Goal: Task Accomplishment & Management: Manage account settings

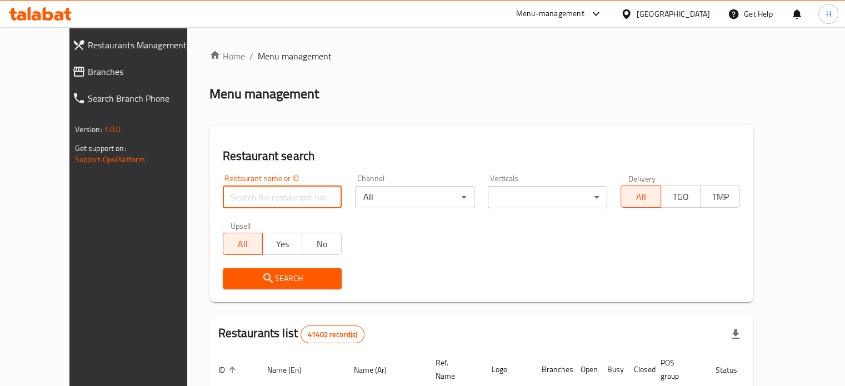
drag, startPoint x: 239, startPoint y: 200, endPoint x: 248, endPoint y: 194, distance: 10.8
click at [239, 200] on input "search" at bounding box center [282, 197] width 119 height 22
type input "ب"
type input "Freedom patisserie"
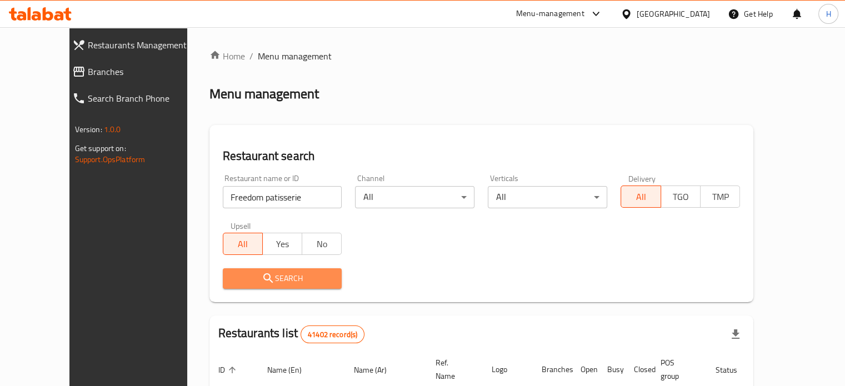
click at [254, 283] on span "Search" at bounding box center [283, 279] width 102 height 14
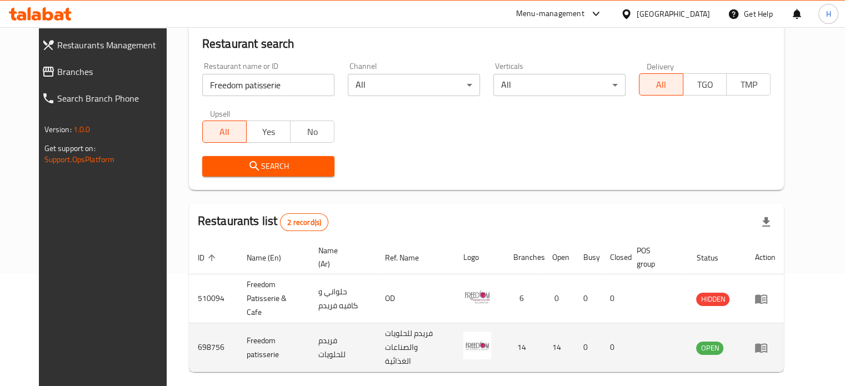
scroll to position [134, 0]
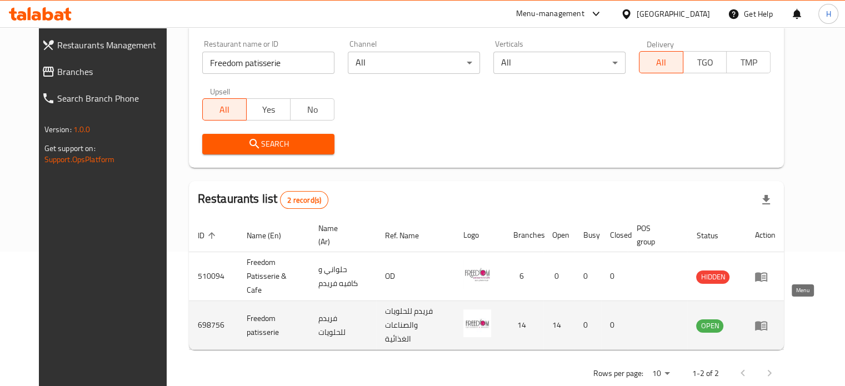
click at [765, 324] on icon "enhanced table" at bounding box center [763, 326] width 4 height 4
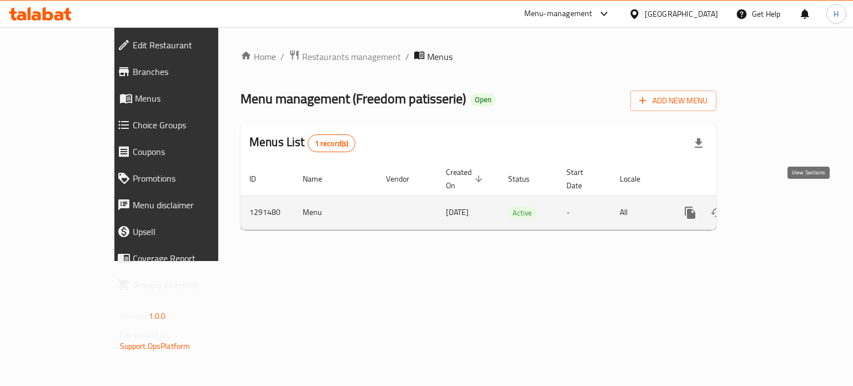
click at [777, 206] on icon "enhanced table" at bounding box center [770, 212] width 13 height 13
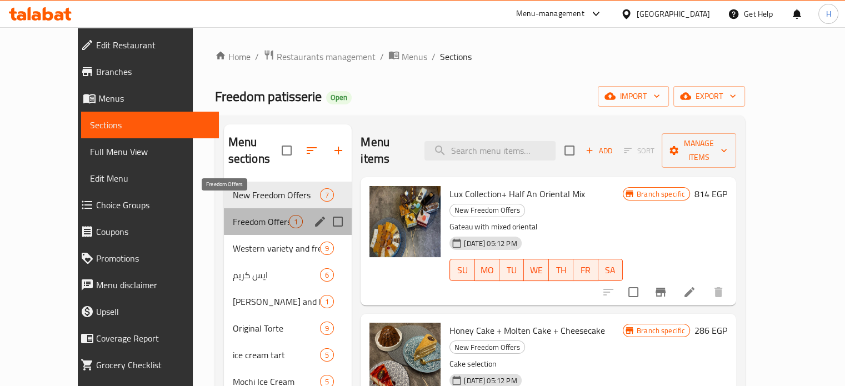
click at [233, 215] on span "Freedom Offers" at bounding box center [261, 221] width 56 height 13
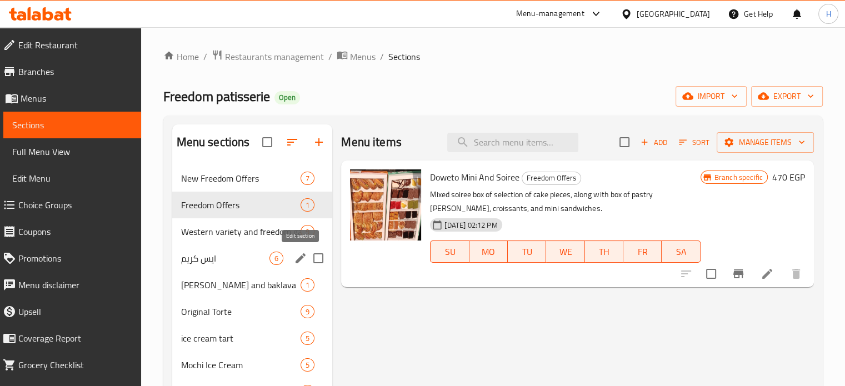
click at [297, 257] on icon "edit" at bounding box center [300, 258] width 13 height 13
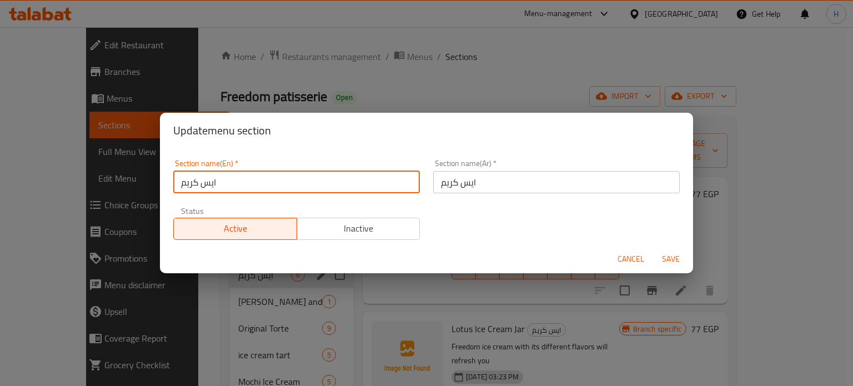
drag, startPoint x: 244, startPoint y: 182, endPoint x: 152, endPoint y: 189, distance: 92.5
click at [152, 189] on div "Update menu section Section name(En)   * ايس كريم Section name(En) * Section na…" at bounding box center [426, 193] width 853 height 386
type input "÷"
type input "Ice Cream"
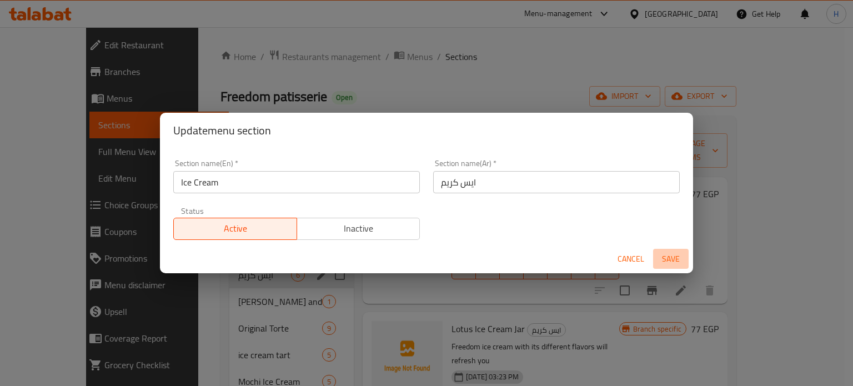
click at [667, 260] on span "Save" at bounding box center [670, 259] width 27 height 14
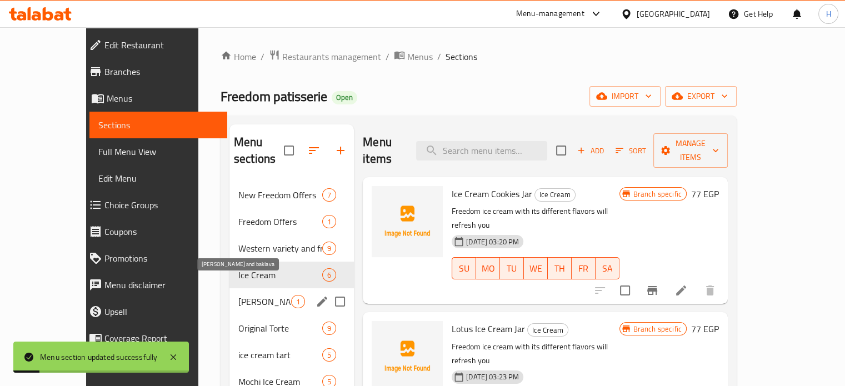
click at [244, 295] on span "Golash and baklava" at bounding box center [264, 301] width 53 height 13
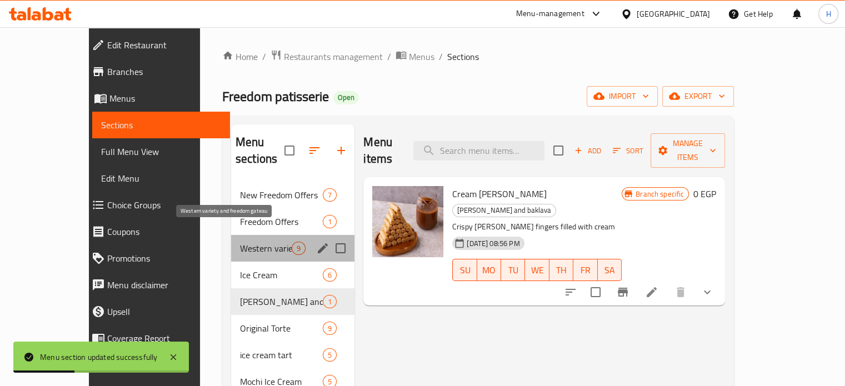
click at [240, 242] on span "Western variety and freedom gateau" at bounding box center [266, 248] width 52 height 13
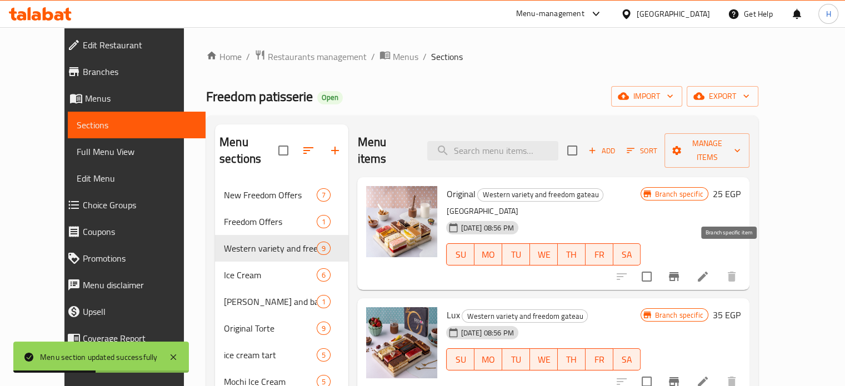
click at [687, 263] on button "Branch-specific-item" at bounding box center [673, 276] width 27 height 27
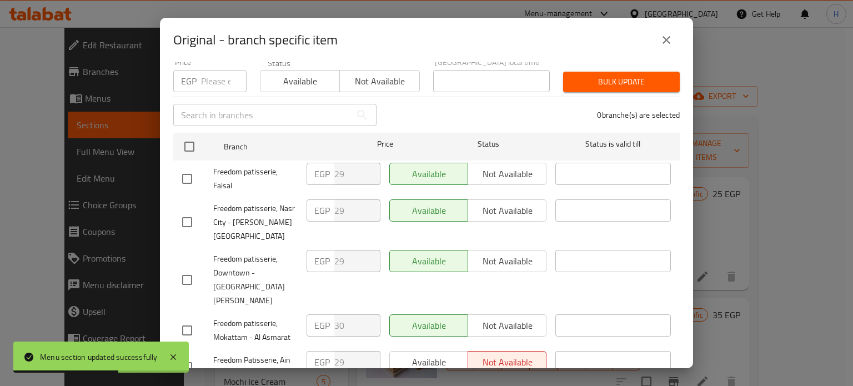
scroll to position [278, 0]
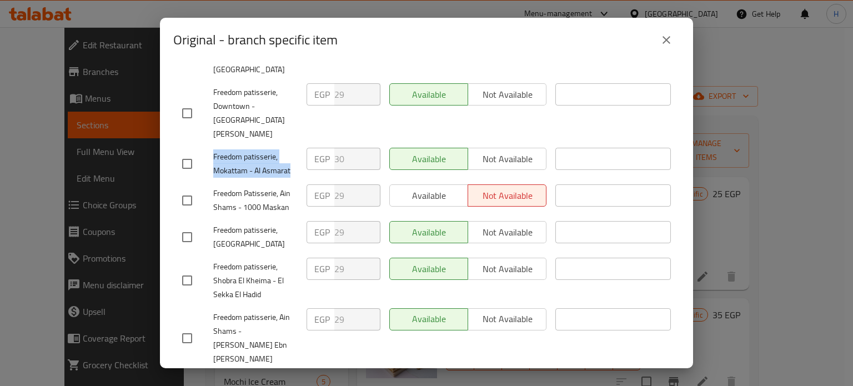
drag, startPoint x: 290, startPoint y: 137, endPoint x: 213, endPoint y: 117, distance: 79.6
click at [213, 143] on div "Freedom patisserie, Mokattam - Al Asmarat" at bounding box center [240, 163] width 124 height 41
copy span "Freedom patisserie, Mokattam - Al Asmarat"
click at [664, 37] on icon "close" at bounding box center [666, 40] width 8 height 8
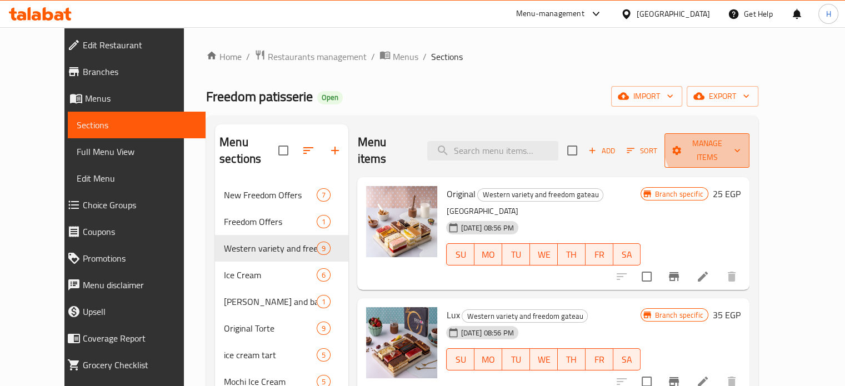
click at [740, 143] on span "Manage items" at bounding box center [706, 151] width 67 height 28
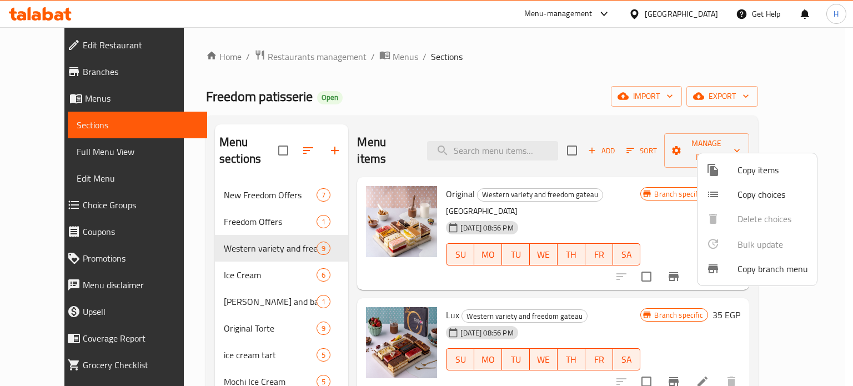
click at [764, 264] on span "Copy branch menu" at bounding box center [772, 268] width 71 height 13
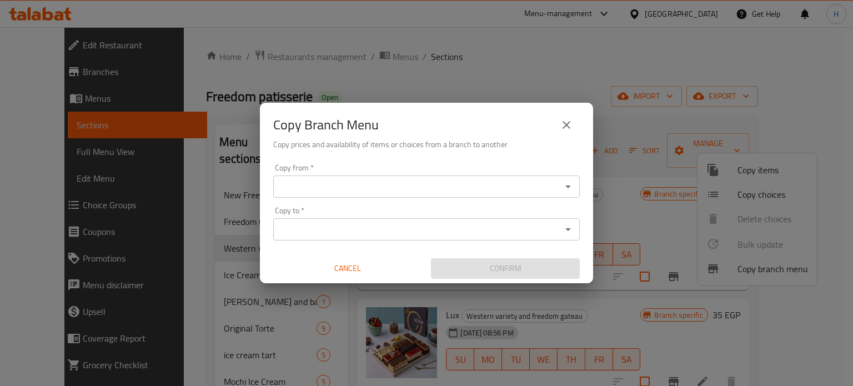
click at [329, 183] on input "Copy from   *" at bounding box center [418, 187] width 282 height 16
click at [365, 188] on input "Copy from   *" at bounding box center [418, 187] width 282 height 16
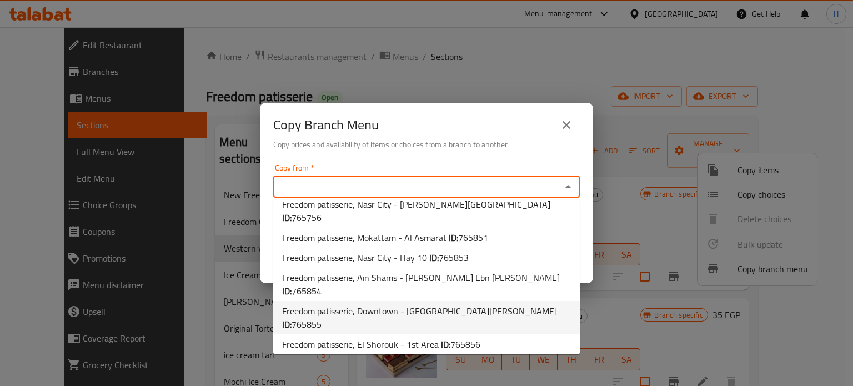
scroll to position [0, 0]
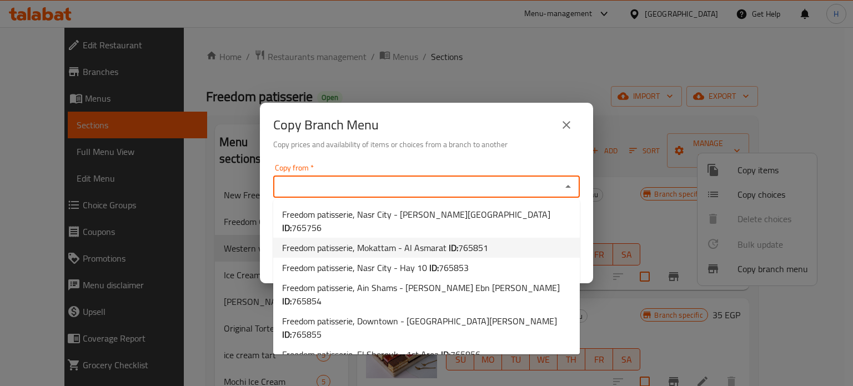
click at [373, 241] on span "Freedom patisserie, Mokattam - Al Asmarat ID: 765851" at bounding box center [385, 247] width 206 height 13
type input "Freedom patisserie, Mokattam - Al Asmarat"
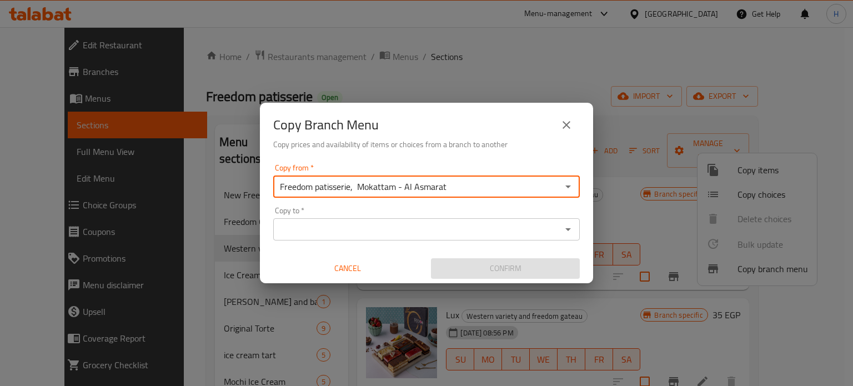
click at [566, 227] on icon "Open" at bounding box center [567, 229] width 13 height 13
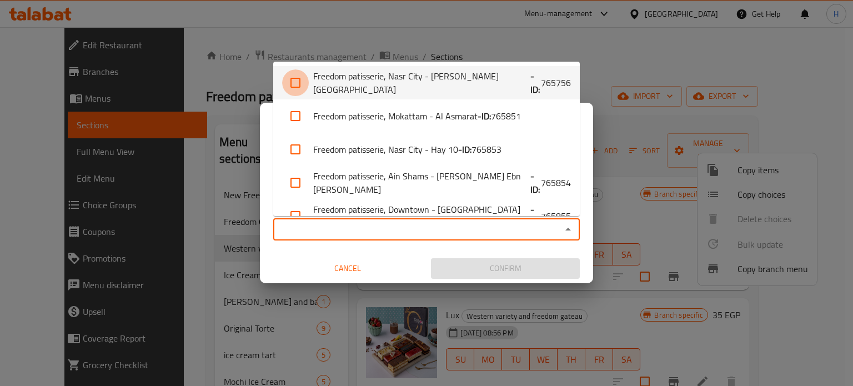
click at [298, 82] on input "checkbox" at bounding box center [295, 82] width 27 height 27
checkbox input "true"
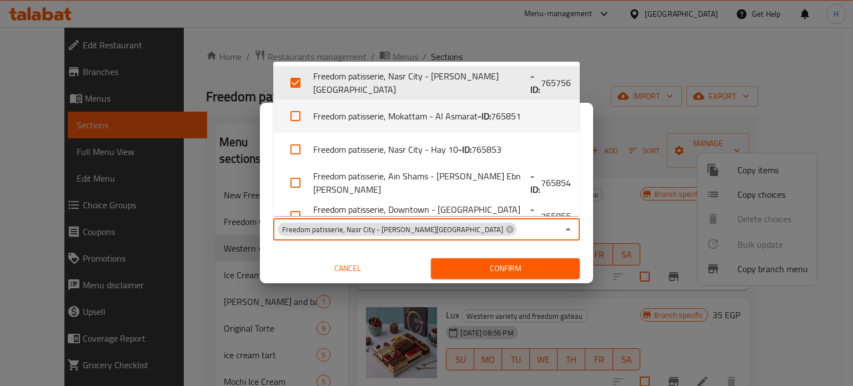
click at [297, 119] on input "checkbox" at bounding box center [295, 116] width 27 height 27
checkbox input "true"
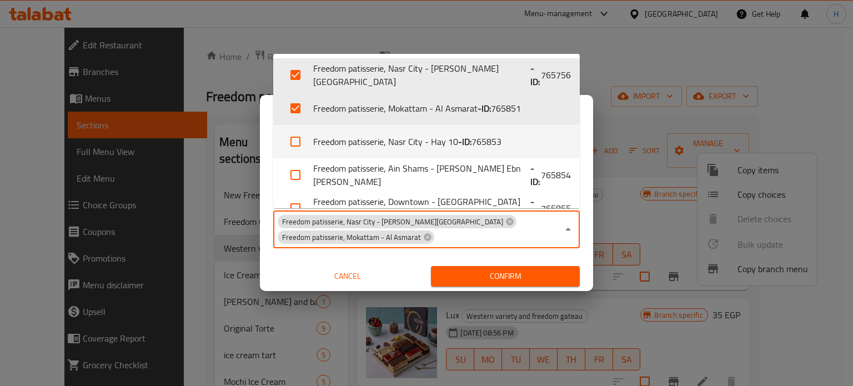
click at [295, 148] on input "checkbox" at bounding box center [295, 141] width 27 height 27
checkbox input "true"
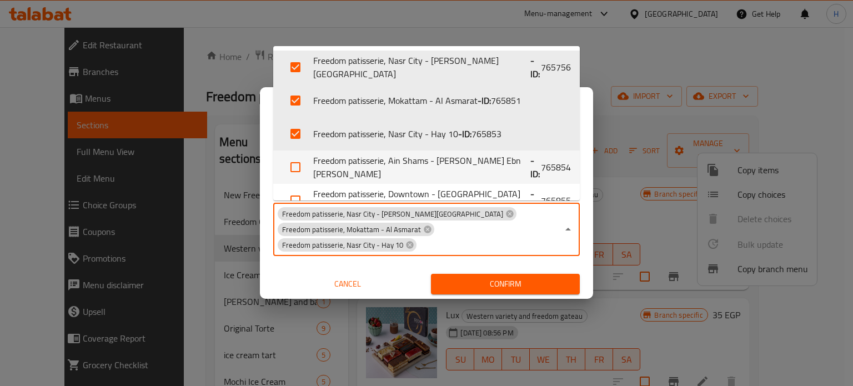
click at [295, 168] on input "checkbox" at bounding box center [295, 167] width 27 height 27
checkbox input "true"
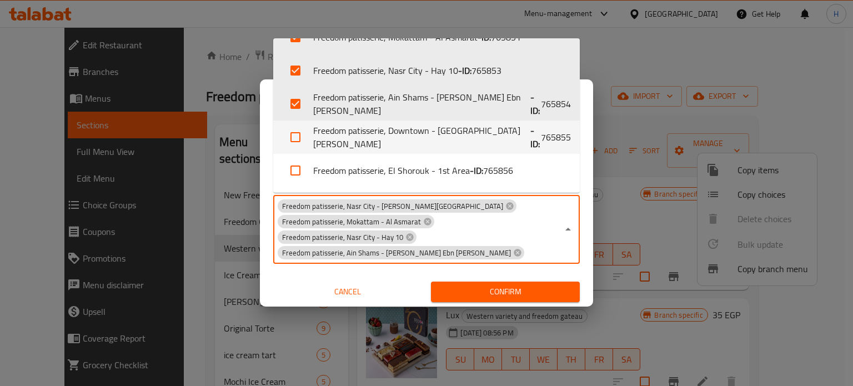
click at [293, 135] on input "checkbox" at bounding box center [295, 137] width 27 height 27
checkbox input "true"
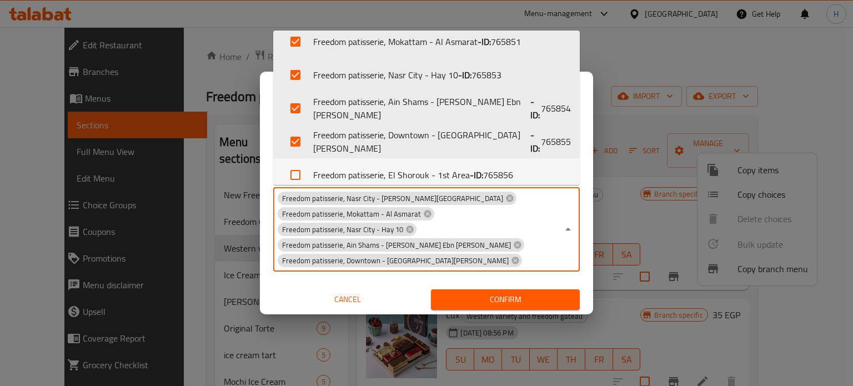
scroll to position [62, 0]
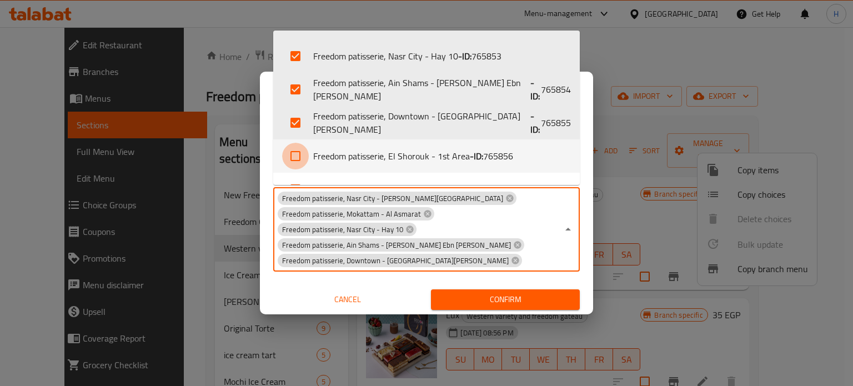
click at [293, 154] on input "checkbox" at bounding box center [295, 156] width 27 height 27
checkbox input "true"
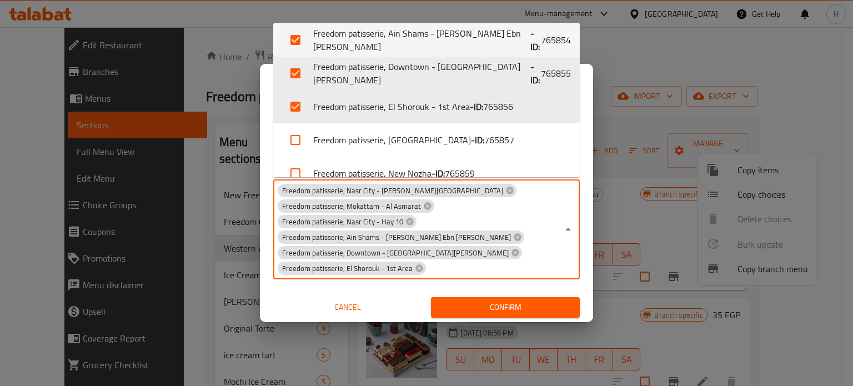
scroll to position [118, 0]
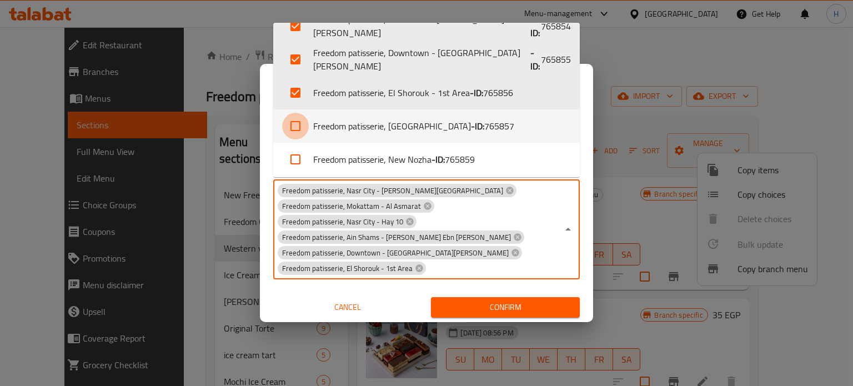
click at [294, 129] on input "checkbox" at bounding box center [295, 126] width 27 height 27
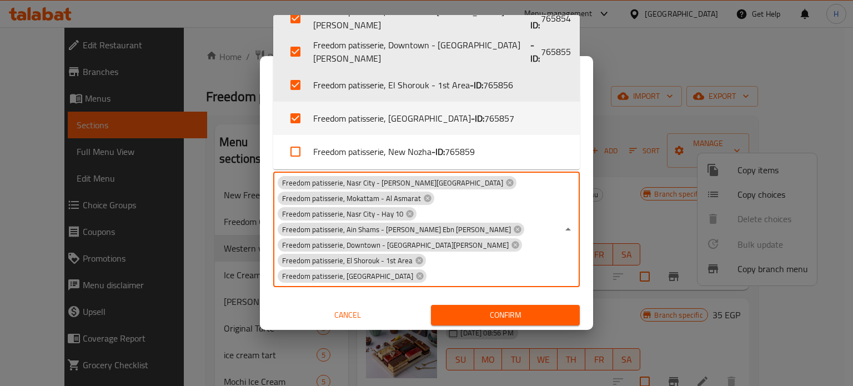
click at [293, 121] on input "checkbox" at bounding box center [295, 118] width 27 height 27
checkbox input "false"
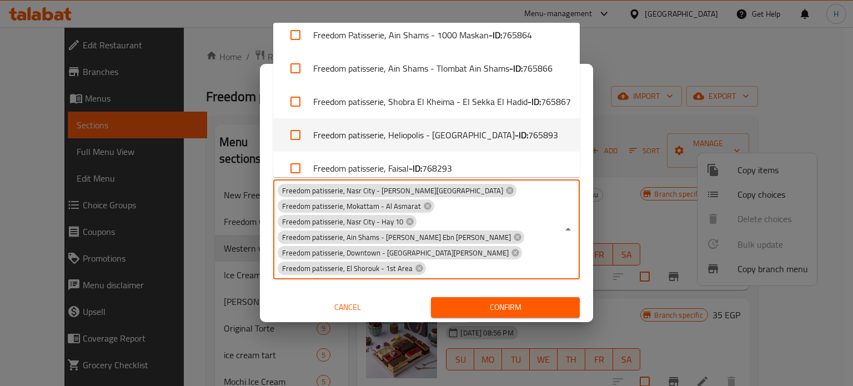
scroll to position [320, 0]
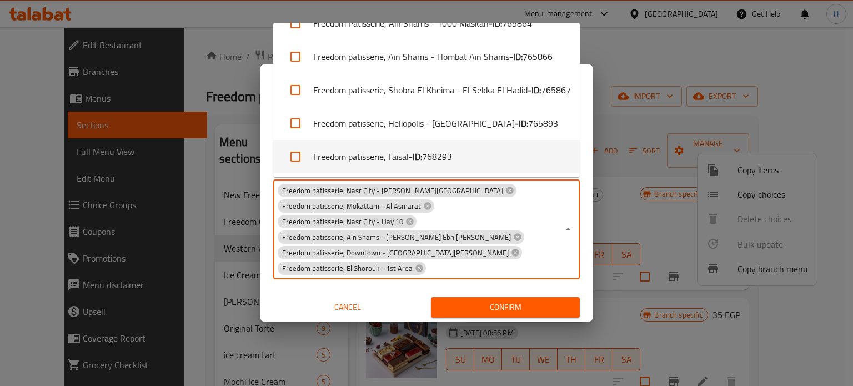
click at [294, 154] on input "checkbox" at bounding box center [295, 156] width 27 height 27
checkbox input "true"
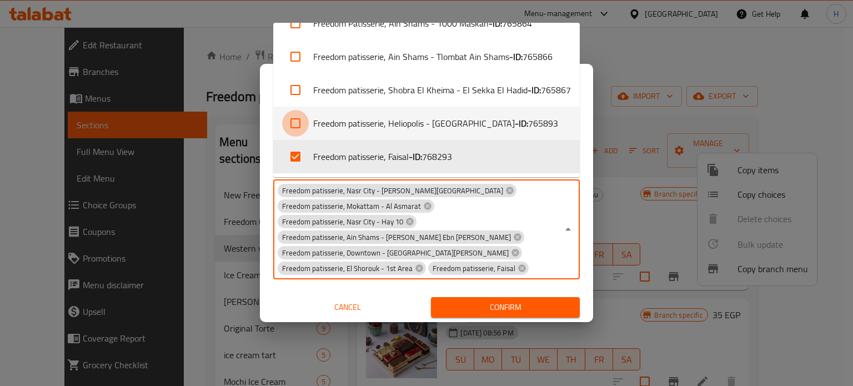
click at [294, 123] on input "checkbox" at bounding box center [295, 123] width 27 height 27
checkbox input "true"
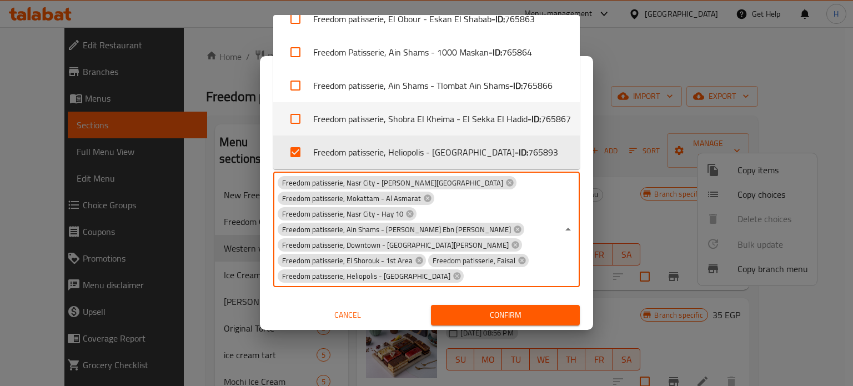
scroll to position [284, 0]
click at [298, 115] on input "checkbox" at bounding box center [295, 118] width 27 height 27
checkbox input "true"
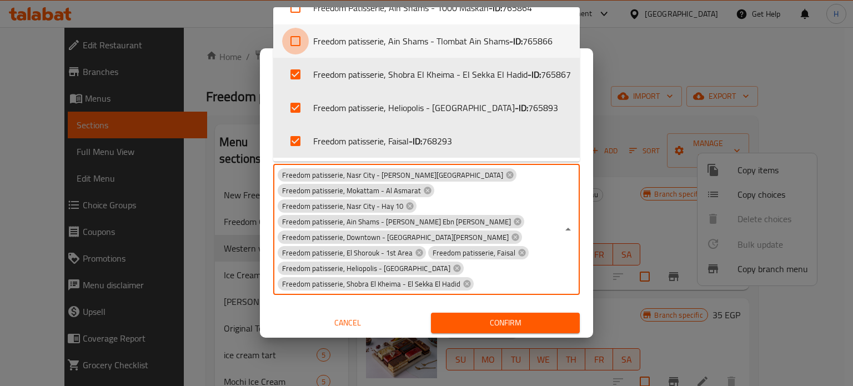
click at [299, 39] on input "checkbox" at bounding box center [295, 41] width 27 height 27
checkbox input "true"
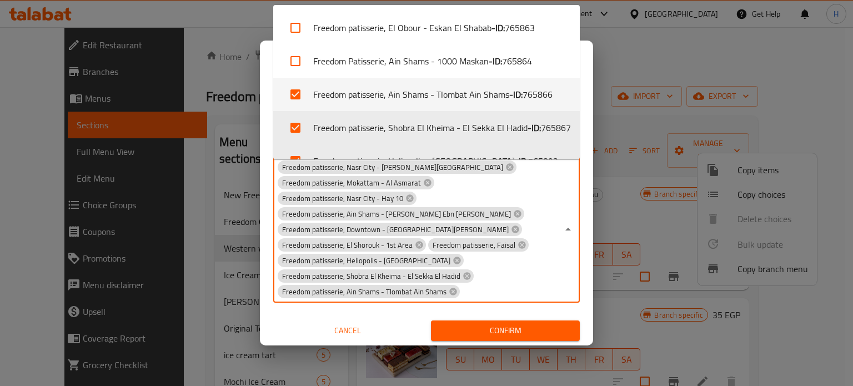
scroll to position [209, 0]
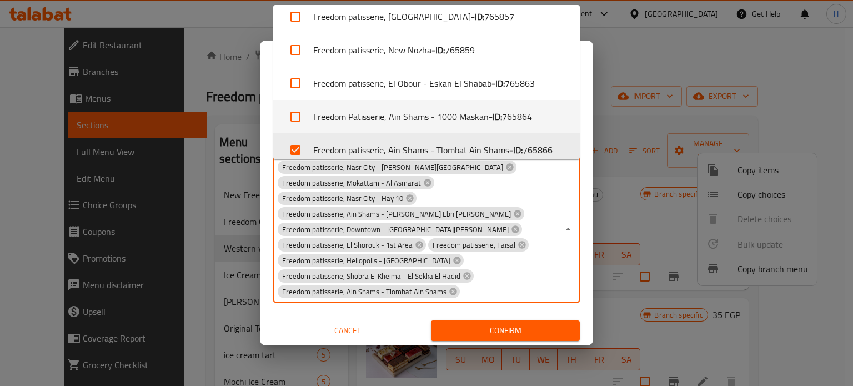
click at [299, 112] on input "checkbox" at bounding box center [295, 116] width 27 height 27
checkbox input "true"
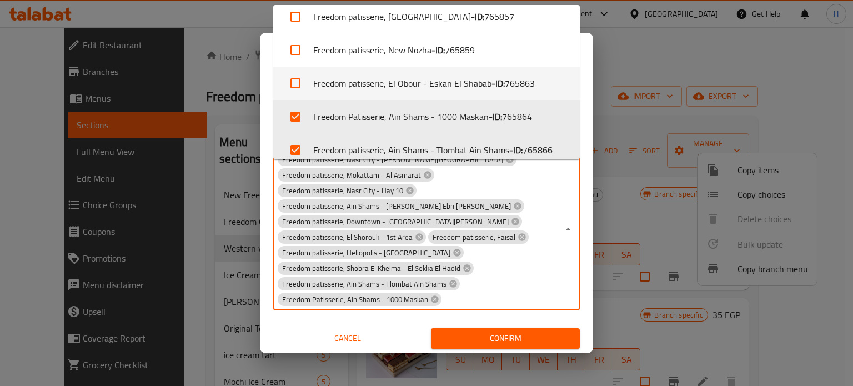
click at [293, 79] on input "checkbox" at bounding box center [295, 83] width 27 height 27
checkbox input "true"
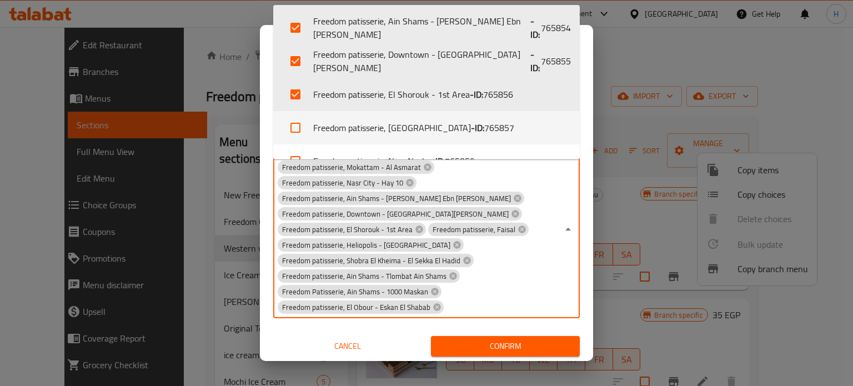
click at [297, 127] on input "checkbox" at bounding box center [295, 127] width 27 height 27
checkbox input "true"
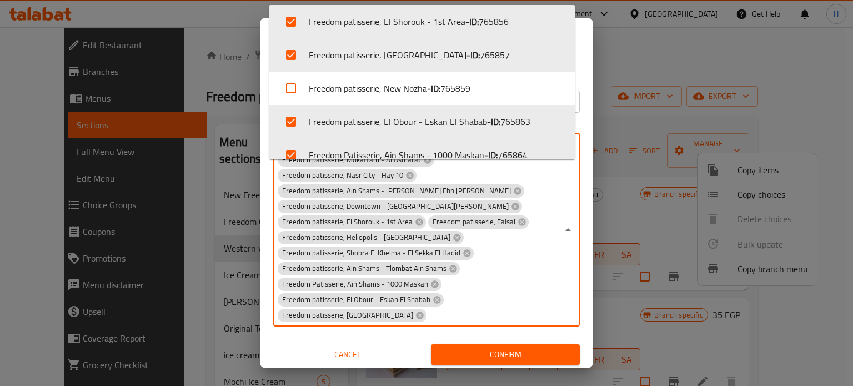
scroll to position [173, 0]
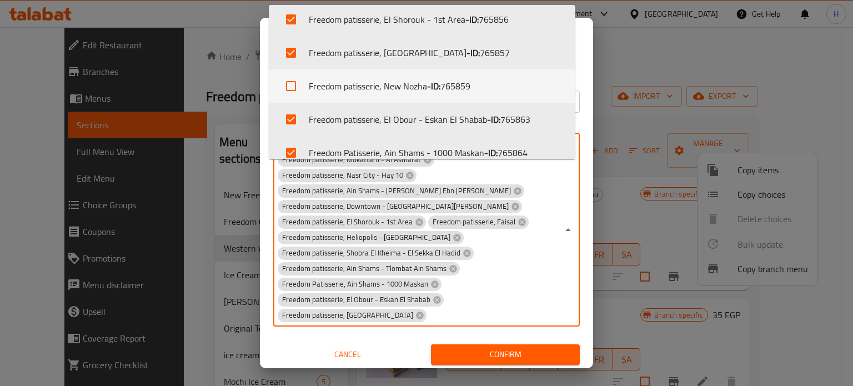
click at [293, 82] on input "checkbox" at bounding box center [291, 86] width 27 height 27
checkbox input "true"
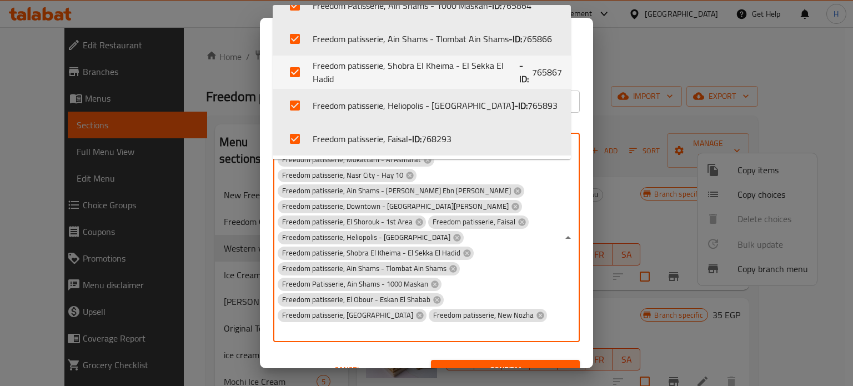
scroll to position [0, 0]
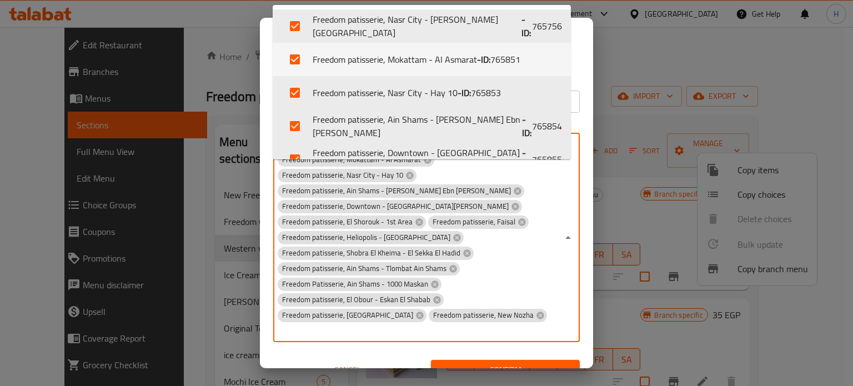
click at [298, 59] on input "checkbox" at bounding box center [295, 59] width 27 height 27
checkbox input "false"
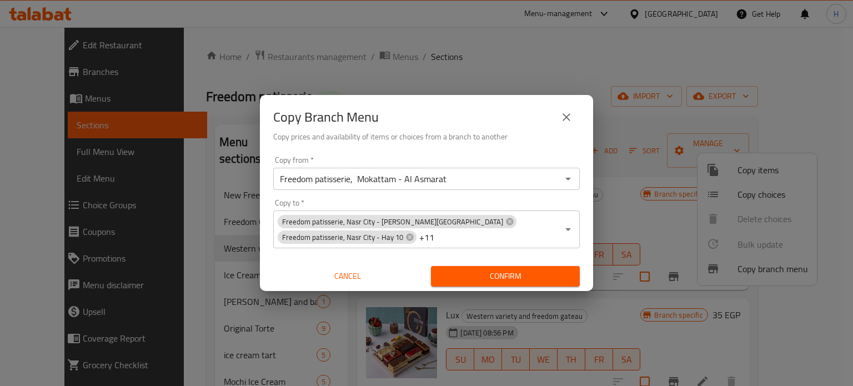
click at [509, 345] on div "Copy Branch Menu Copy prices and availability of items or choices from a branch…" at bounding box center [426, 193] width 853 height 386
click at [496, 279] on span "Confirm" at bounding box center [505, 276] width 131 height 14
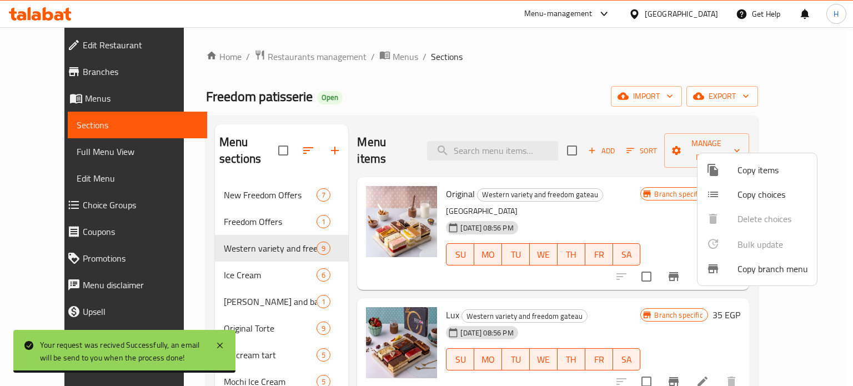
click at [44, 73] on div at bounding box center [426, 193] width 853 height 386
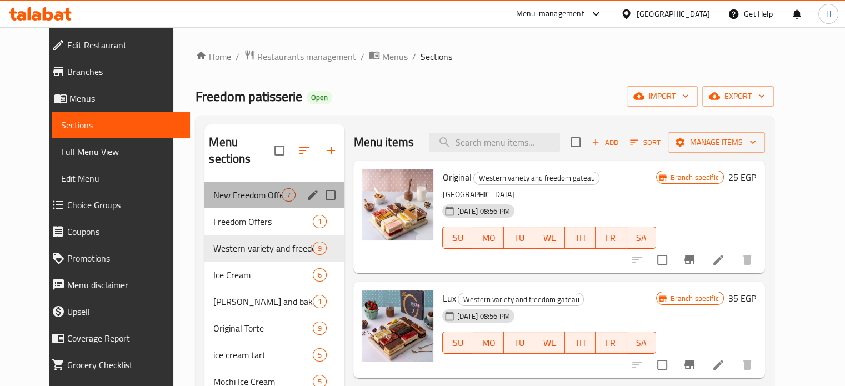
click at [230, 186] on div "New Freedom Offers 7" at bounding box center [274, 195] width 140 height 27
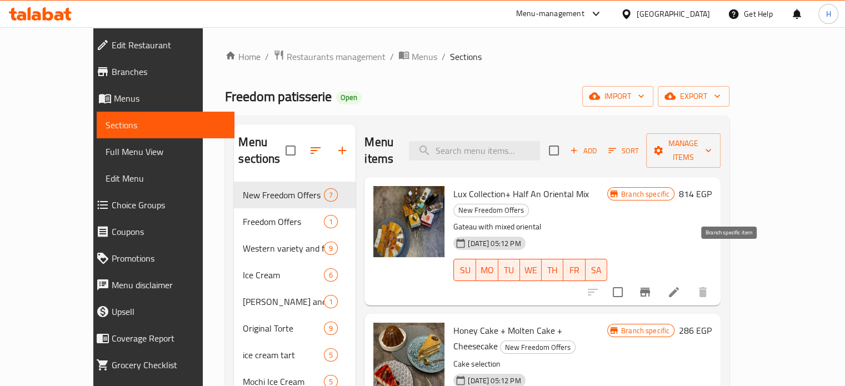
click at [658, 279] on button "Branch-specific-item" at bounding box center [644, 292] width 27 height 27
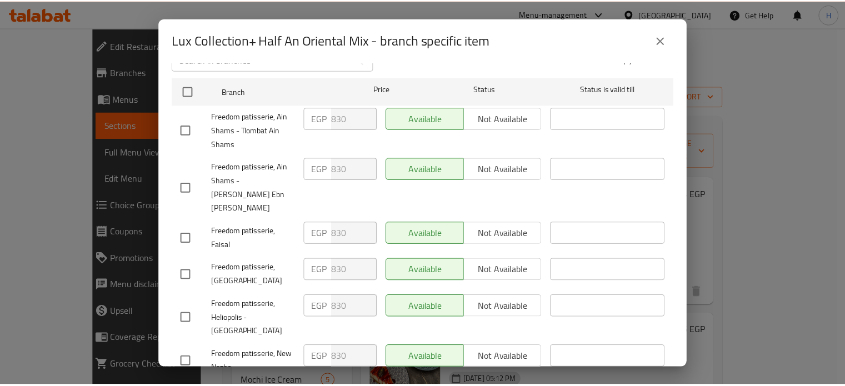
scroll to position [333, 0]
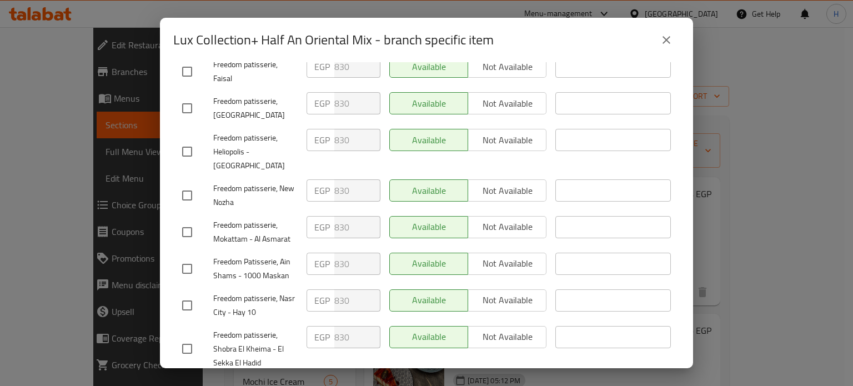
click at [670, 43] on icon "close" at bounding box center [666, 39] width 13 height 13
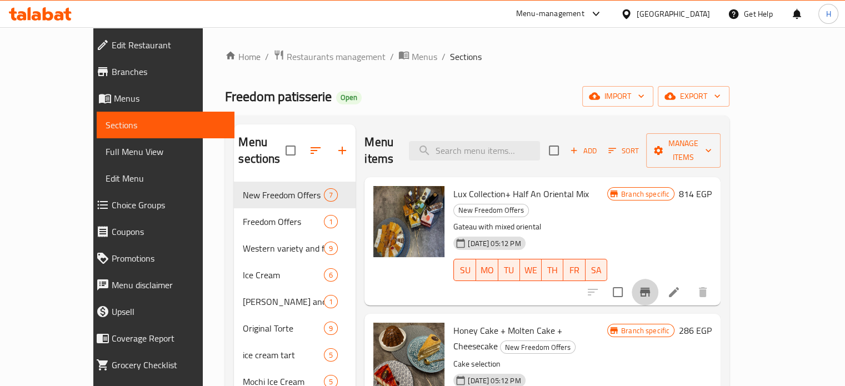
click at [650, 288] on icon "Branch-specific-item" at bounding box center [645, 292] width 10 height 9
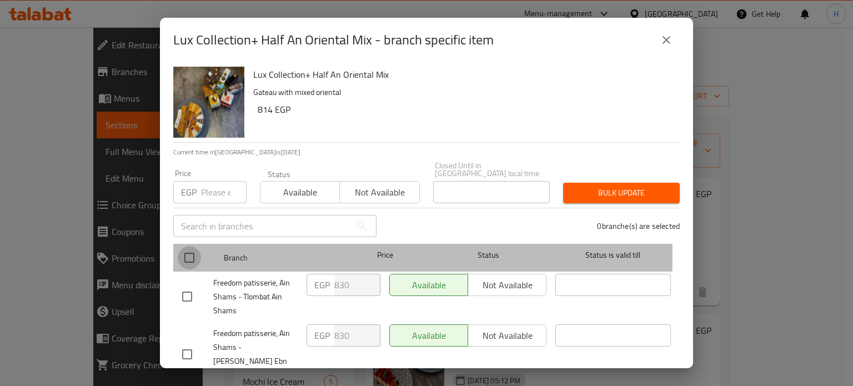
click at [184, 247] on input "checkbox" at bounding box center [189, 257] width 23 height 23
checkbox input "true"
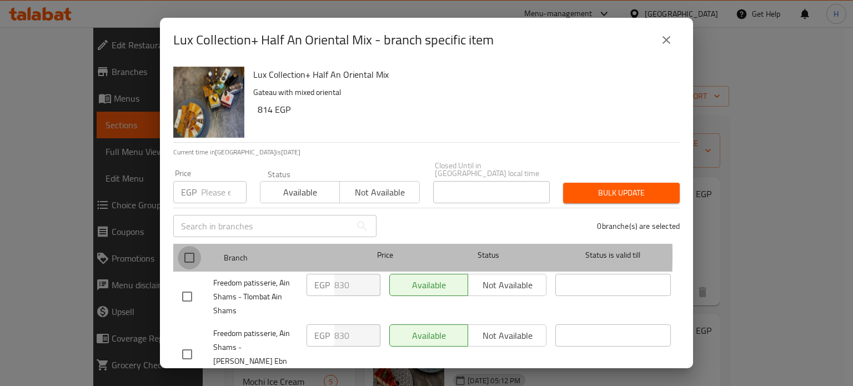
checkbox input "true"
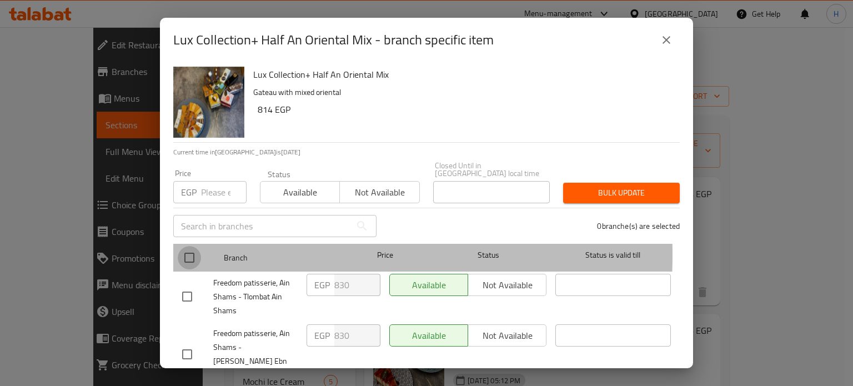
checkbox input "true"
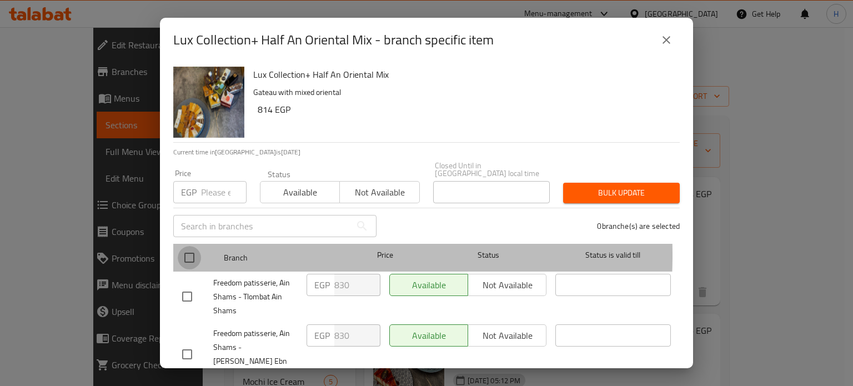
checkbox input "true"
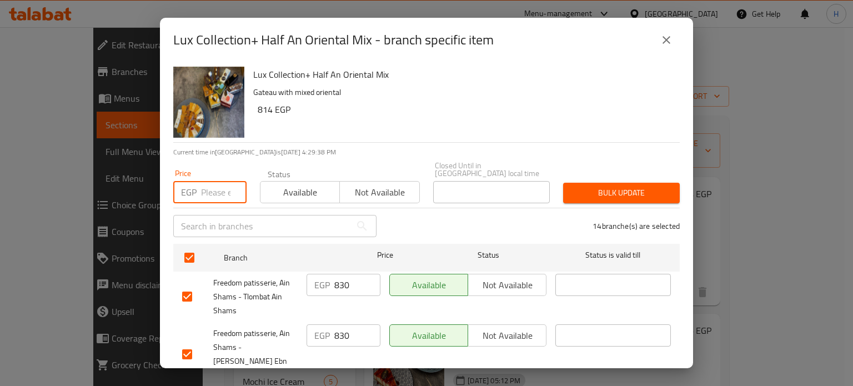
click at [204, 186] on input "number" at bounding box center [224, 192] width 46 height 22
paste input "893"
type input "893"
click at [603, 186] on span "Bulk update" at bounding box center [621, 193] width 99 height 14
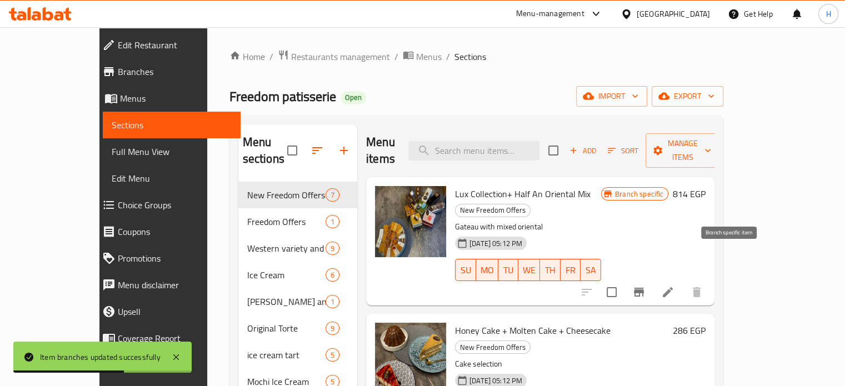
click at [644, 288] on icon "Branch-specific-item" at bounding box center [639, 292] width 10 height 9
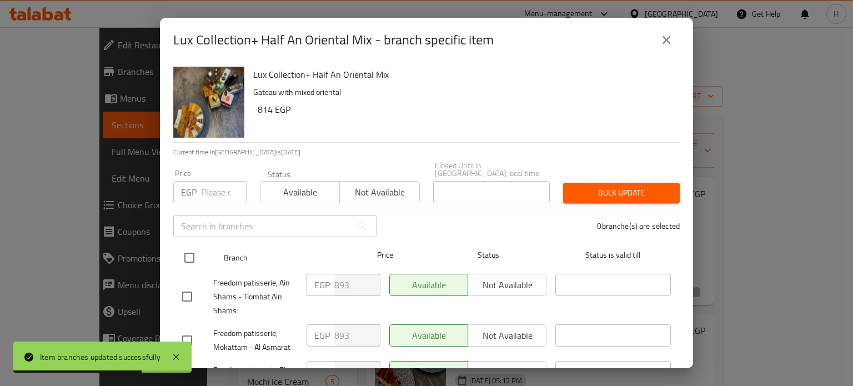
click at [189, 248] on input "checkbox" at bounding box center [189, 257] width 23 height 23
checkbox input "true"
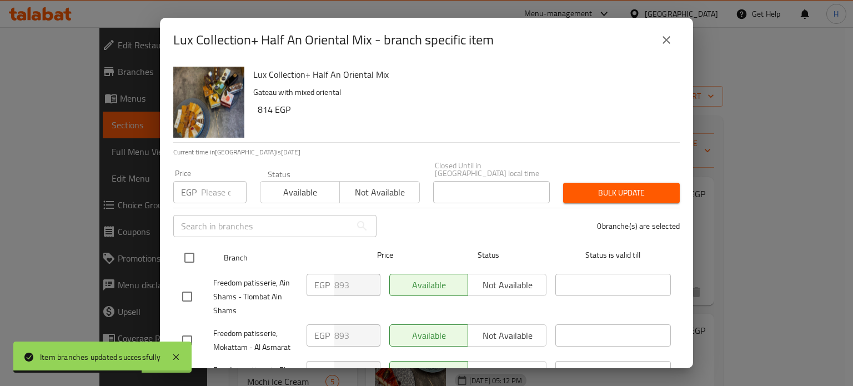
checkbox input "true"
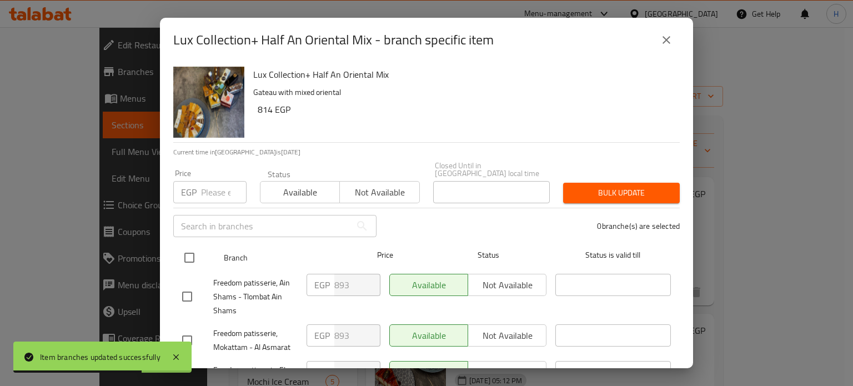
checkbox input "true"
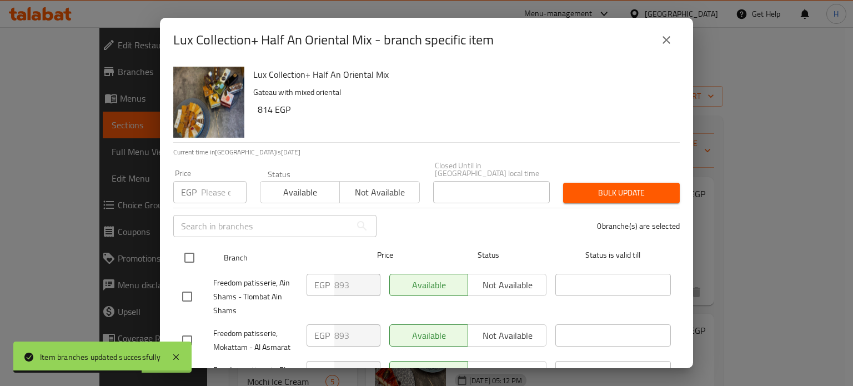
checkbox input "true"
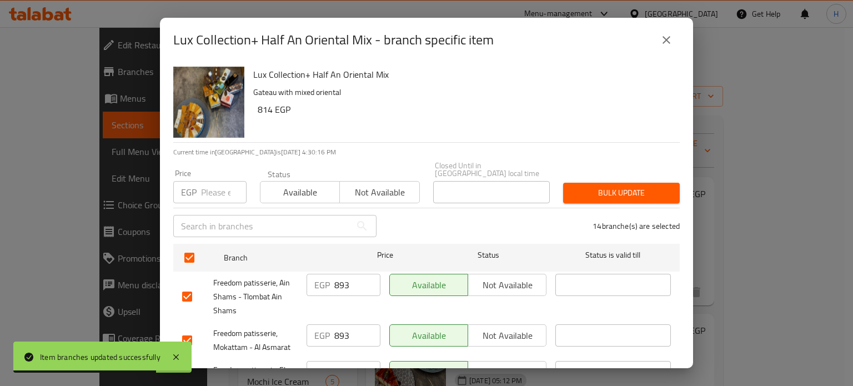
click at [206, 183] on input "number" at bounding box center [224, 192] width 46 height 22
paste input "848.9"
type input "848.9"
click at [588, 186] on span "Bulk update" at bounding box center [621, 193] width 99 height 14
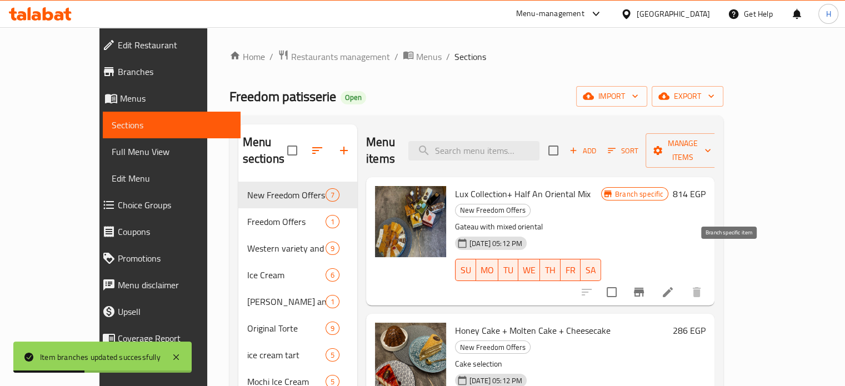
click at [645, 285] on icon "Branch-specific-item" at bounding box center [638, 291] width 13 height 13
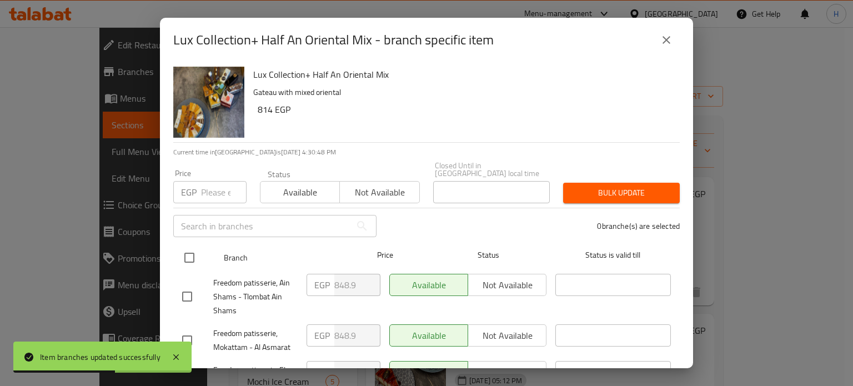
click at [184, 253] on input "checkbox" at bounding box center [189, 257] width 23 height 23
checkbox input "true"
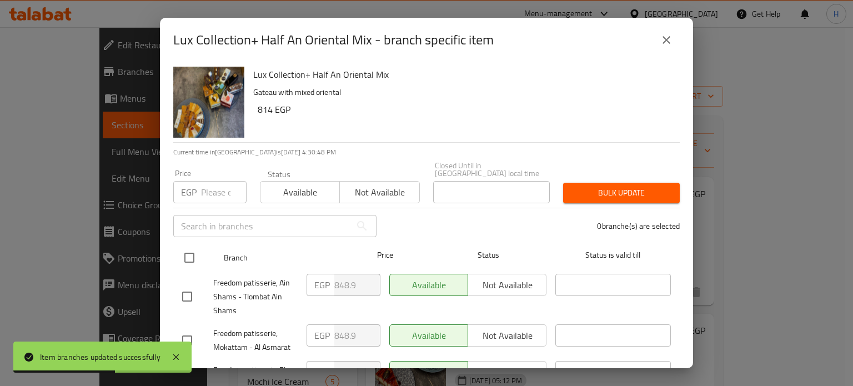
checkbox input "true"
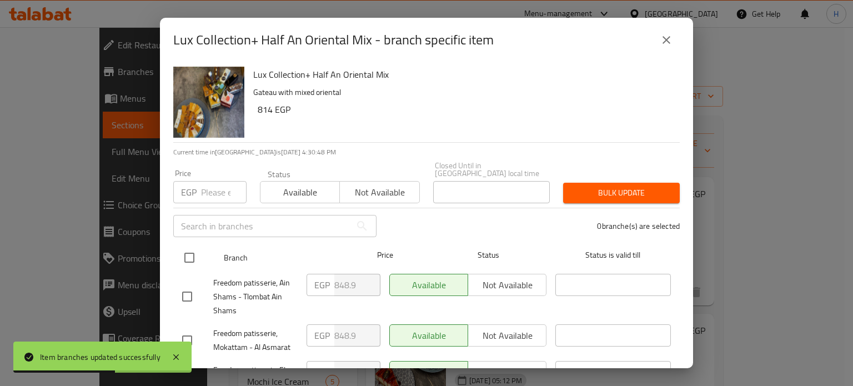
checkbox input "true"
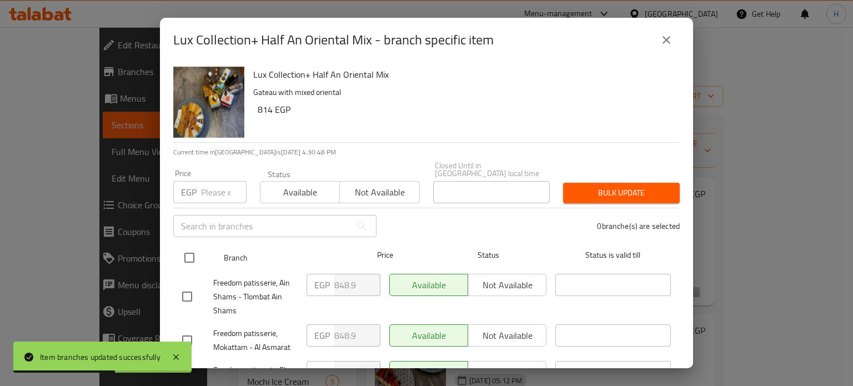
checkbox input "true"
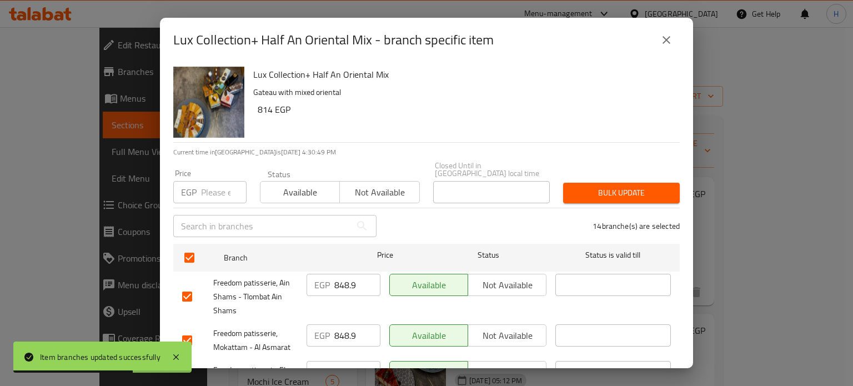
click at [208, 183] on input "number" at bounding box center [224, 192] width 46 height 22
type input "900"
click at [598, 190] on span "Bulk update" at bounding box center [621, 193] width 99 height 14
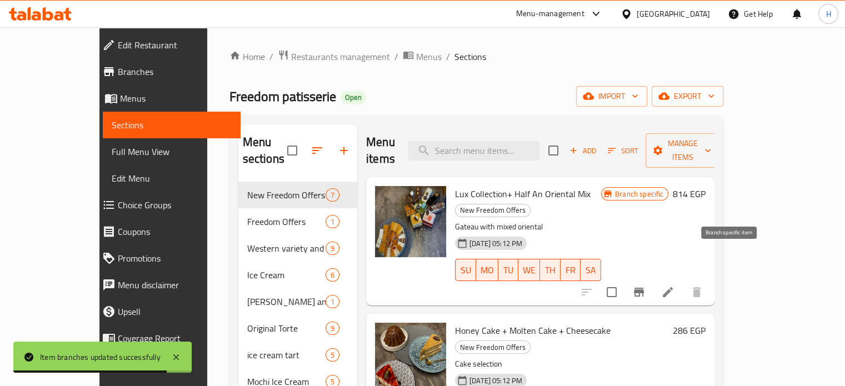
click at [644, 288] on icon "Branch-specific-item" at bounding box center [639, 292] width 10 height 9
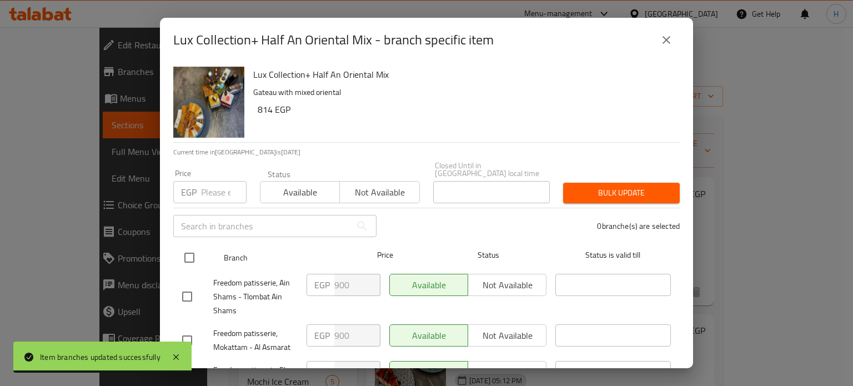
click at [191, 249] on input "checkbox" at bounding box center [189, 257] width 23 height 23
checkbox input "true"
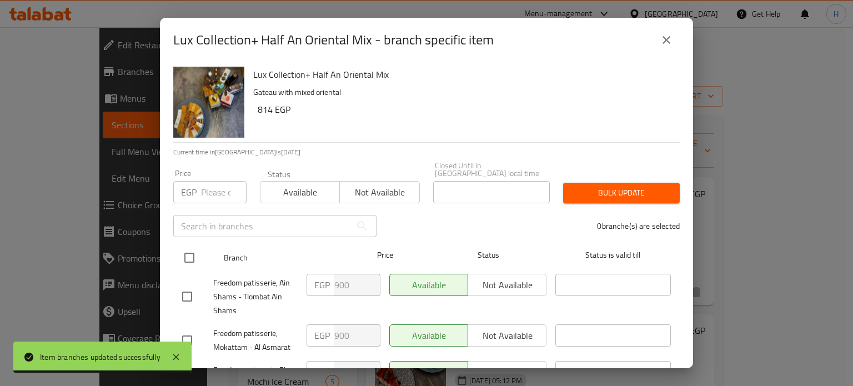
checkbox input "true"
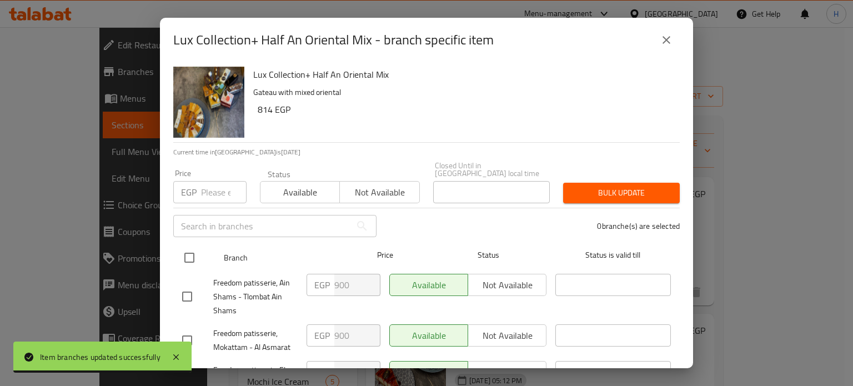
checkbox input "true"
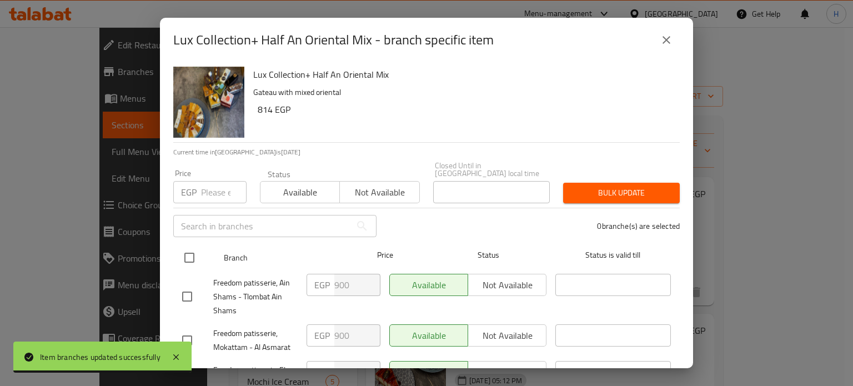
checkbox input "true"
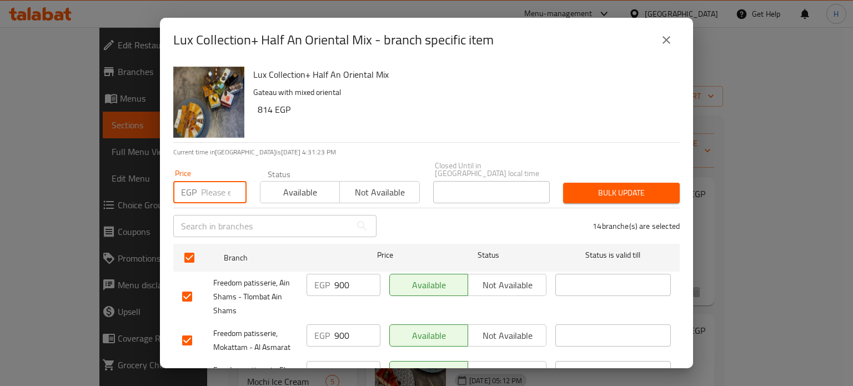
click at [218, 184] on input "number" at bounding box center [224, 192] width 46 height 22
type input "914"
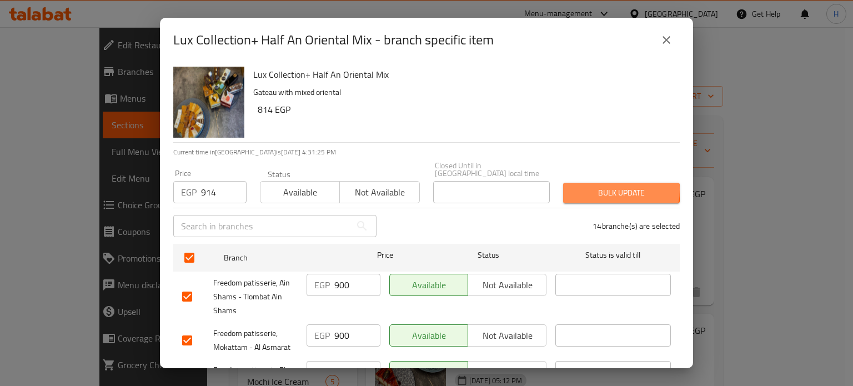
click at [600, 186] on span "Bulk update" at bounding box center [621, 193] width 99 height 14
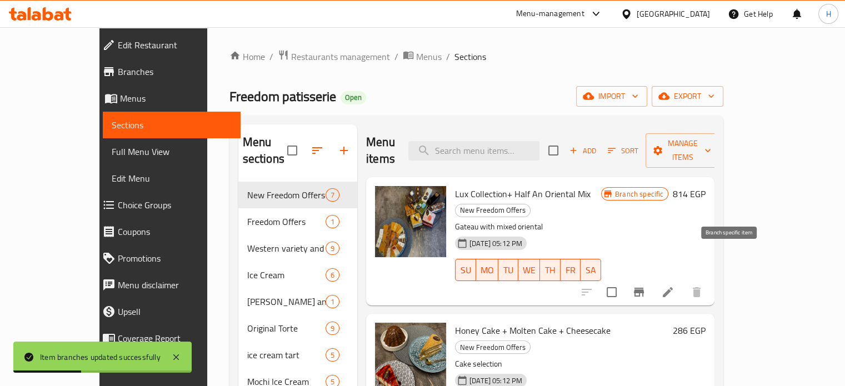
click at [645, 285] on icon "Branch-specific-item" at bounding box center [638, 291] width 13 height 13
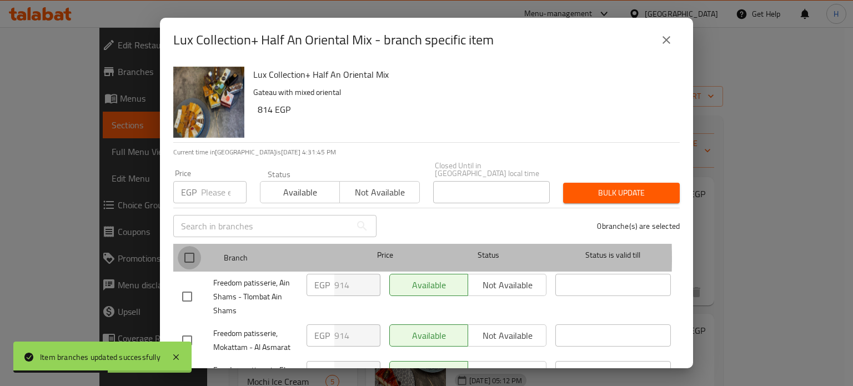
click at [194, 250] on input "checkbox" at bounding box center [189, 257] width 23 height 23
checkbox input "true"
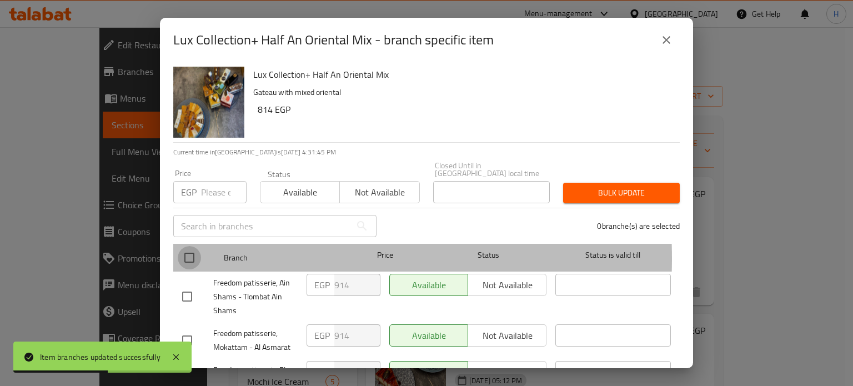
checkbox input "true"
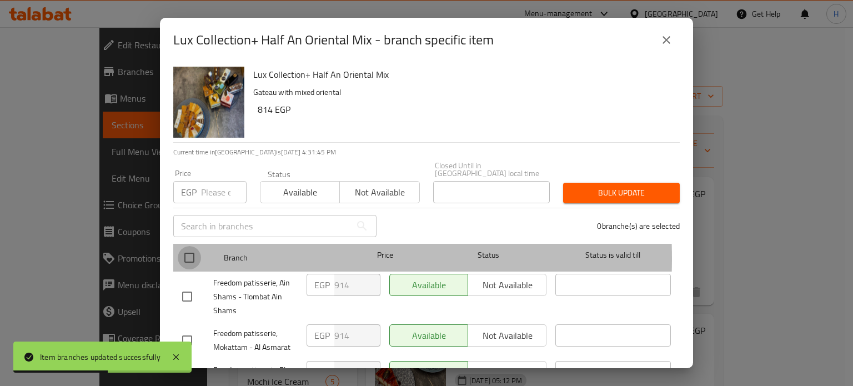
checkbox input "true"
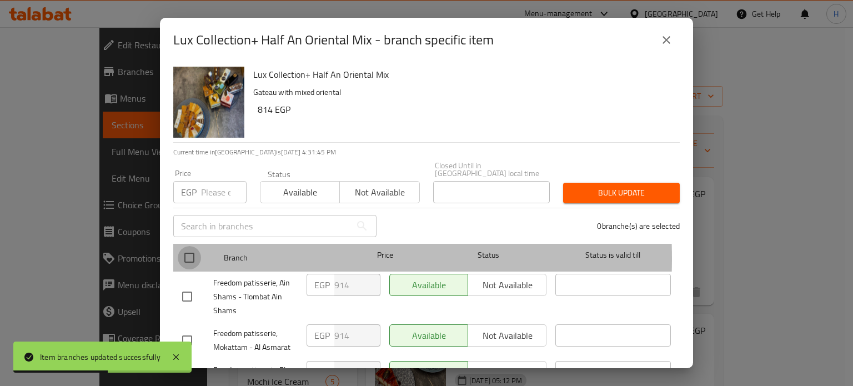
checkbox input "true"
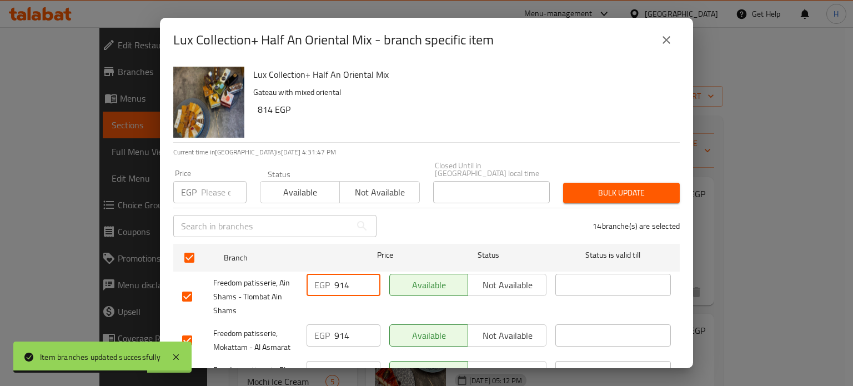
click at [353, 275] on input "914" at bounding box center [357, 285] width 46 height 22
drag, startPoint x: 351, startPoint y: 281, endPoint x: 282, endPoint y: 278, distance: 68.9
click at [282, 278] on div "Freedom patisserie, Ain Shams - Tlombat Ain Shams EGP 919 ​ Available Not avail…" at bounding box center [427, 296] width 498 height 55
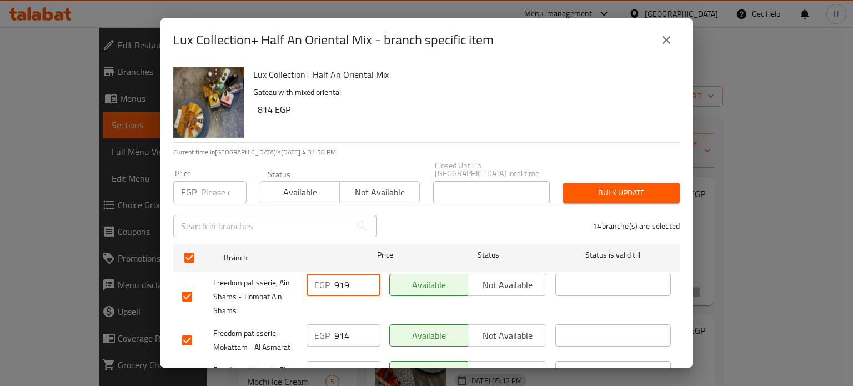
type input "919"
click at [207, 187] on input "number" at bounding box center [224, 192] width 46 height 22
paste input "919"
type input "919"
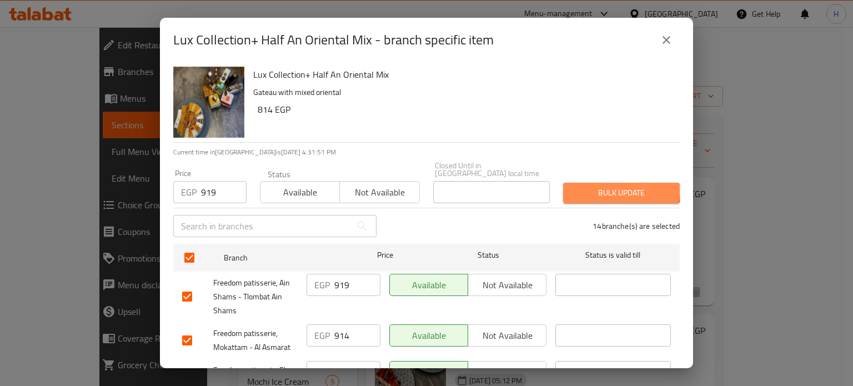
click at [595, 186] on span "Bulk update" at bounding box center [621, 193] width 99 height 14
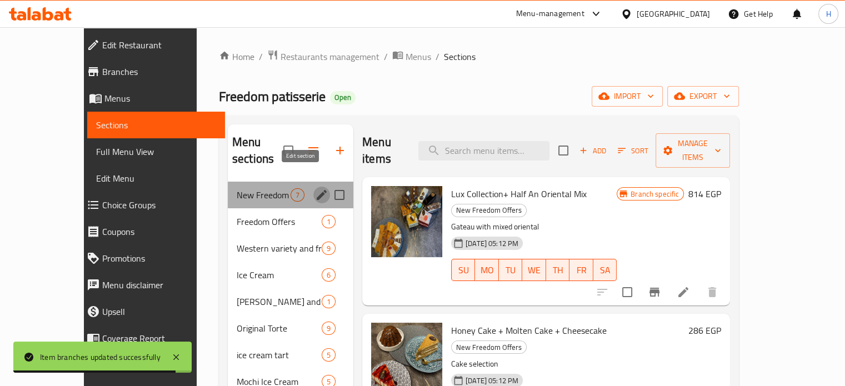
click at [317, 190] on icon "edit" at bounding box center [322, 195] width 10 height 10
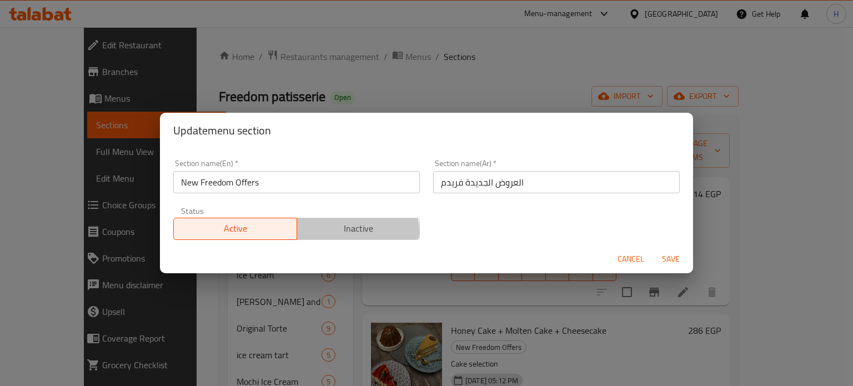
click at [343, 231] on span "Inactive" at bounding box center [359, 228] width 114 height 16
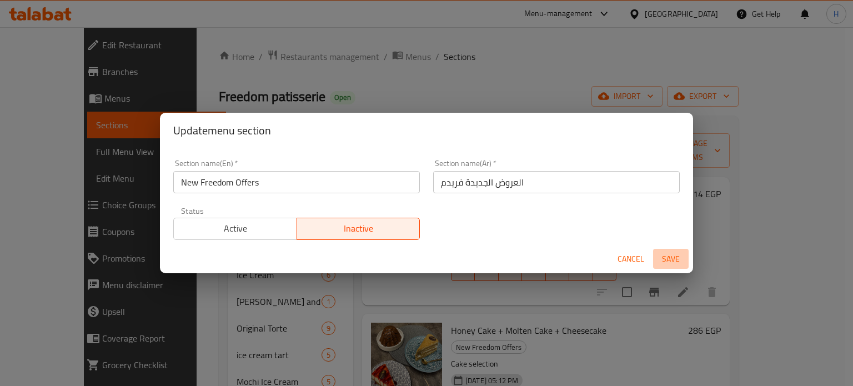
click at [677, 259] on span "Save" at bounding box center [670, 259] width 27 height 14
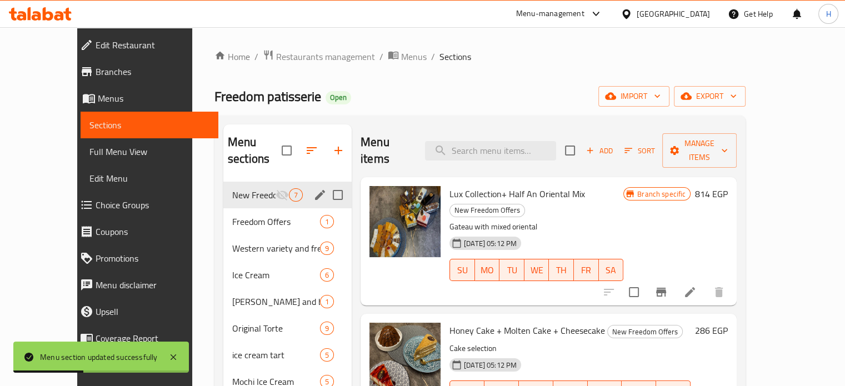
click at [727, 186] on h6 "814 EGP" at bounding box center [711, 194] width 33 height 16
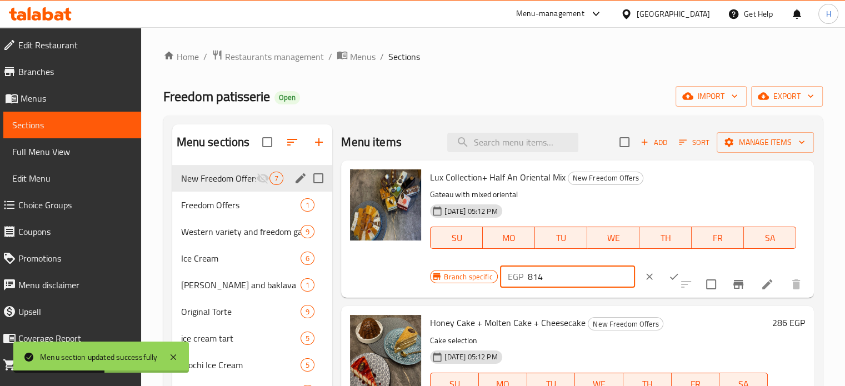
drag, startPoint x: 568, startPoint y: 274, endPoint x: 507, endPoint y: 276, distance: 60.6
click at [507, 276] on div "EGP 814 ​" at bounding box center [567, 276] width 135 height 22
paste input "920.92"
type input "920.92"
click at [668, 275] on icon "ok" at bounding box center [673, 276] width 11 height 11
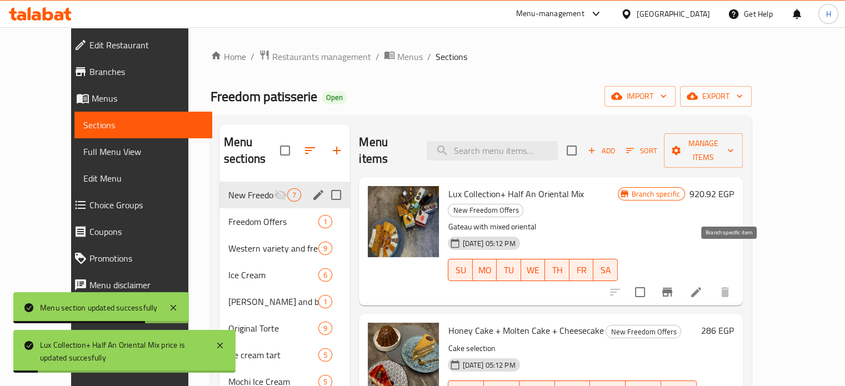
click at [672, 288] on icon "Branch-specific-item" at bounding box center [667, 292] width 10 height 9
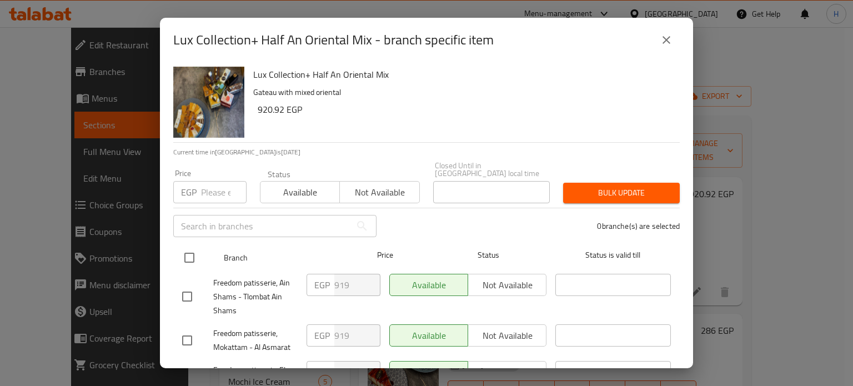
click at [188, 250] on input "checkbox" at bounding box center [189, 257] width 23 height 23
checkbox input "true"
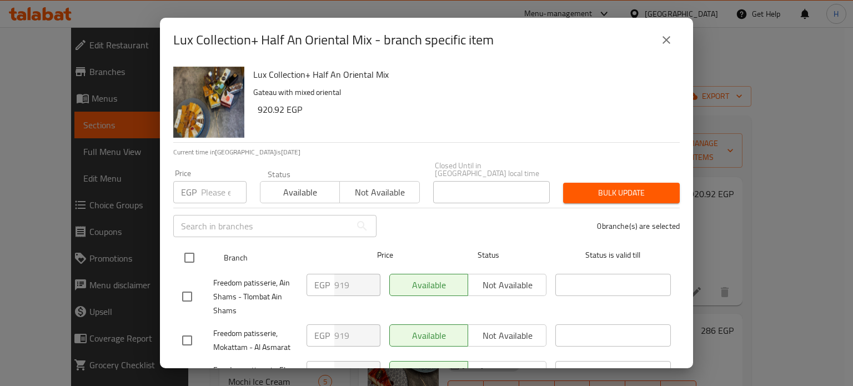
checkbox input "true"
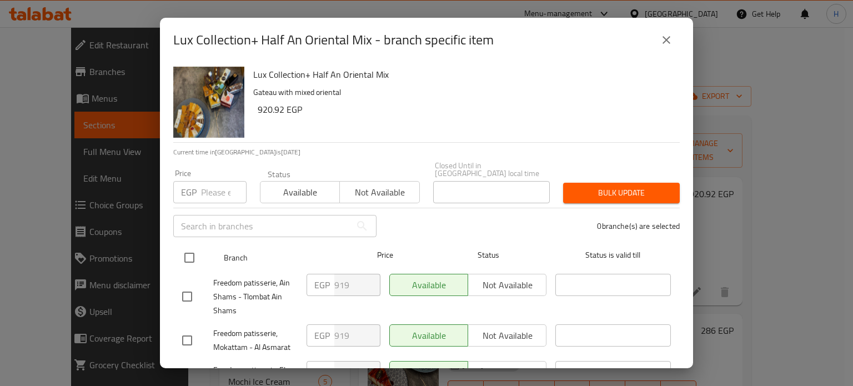
checkbox input "true"
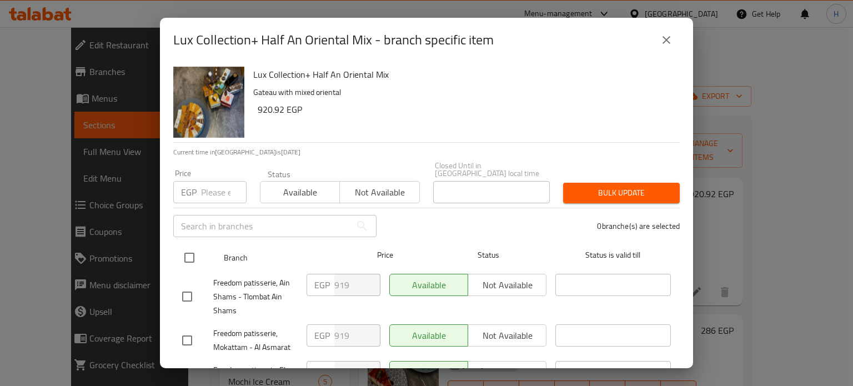
checkbox input "true"
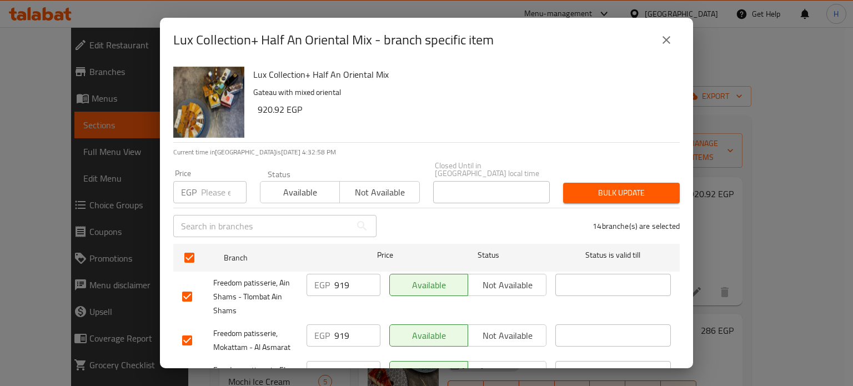
click at [595, 189] on span "Bulk update" at bounding box center [621, 193] width 99 height 14
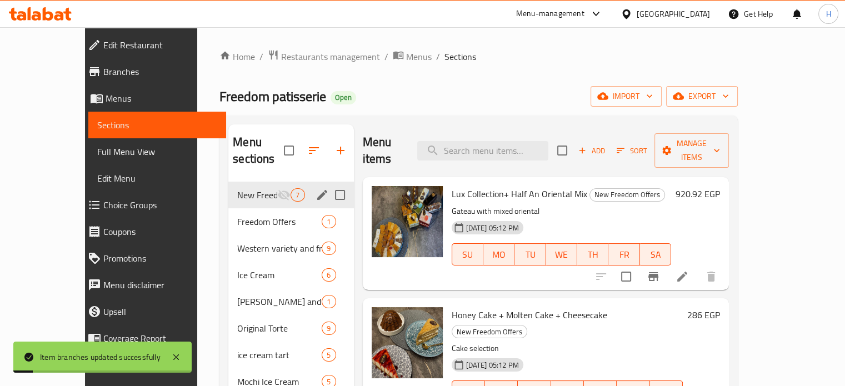
scroll to position [56, 0]
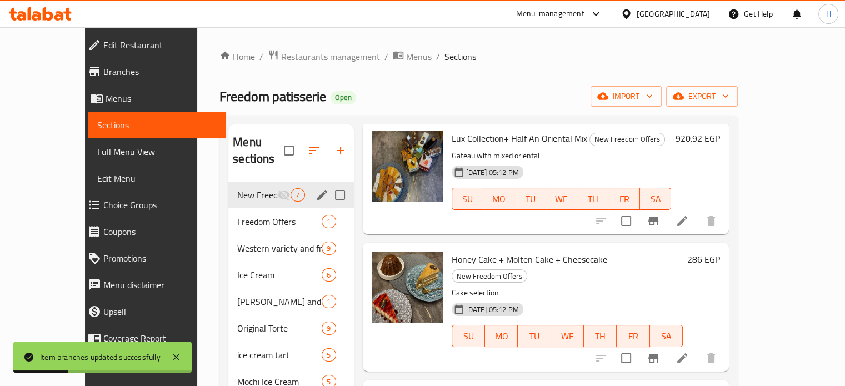
click at [720, 252] on h6 "286 EGP" at bounding box center [703, 260] width 33 height 16
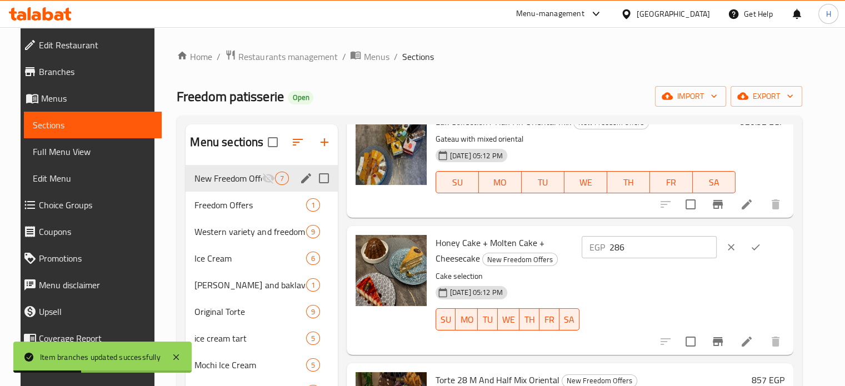
drag, startPoint x: 667, startPoint y: 250, endPoint x: 609, endPoint y: 250, distance: 57.8
click at [609, 250] on div "Honey Cake + Molten Cake + Cheesecake New Freedom Offers Cake selection 24-07-2…" at bounding box center [610, 289] width 358 height 119
paste input "334.62"
type input "334.62"
click at [761, 244] on icon "ok" at bounding box center [755, 247] width 11 height 11
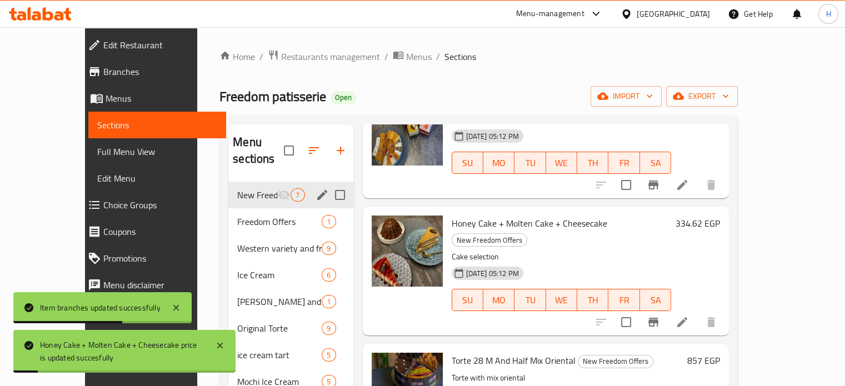
scroll to position [111, 0]
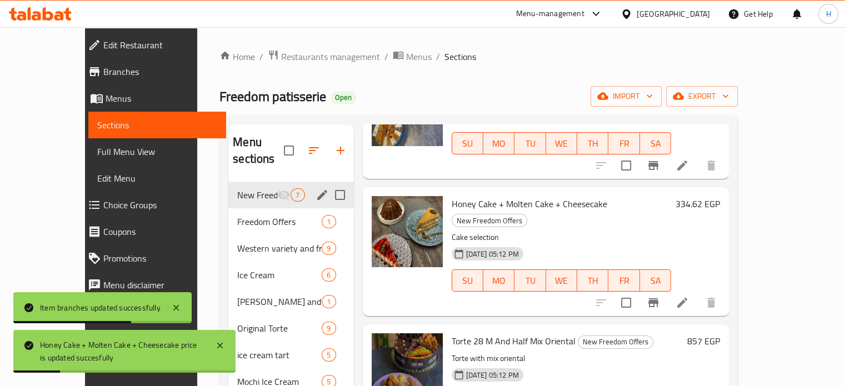
click at [720, 333] on h6 "857 EGP" at bounding box center [703, 341] width 33 height 16
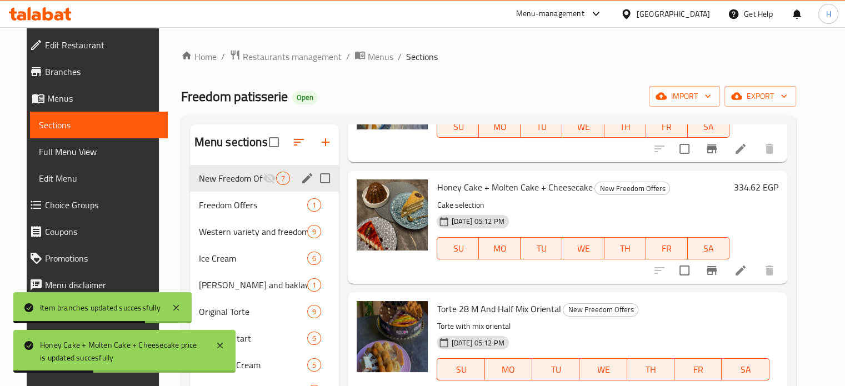
drag, startPoint x: 687, startPoint y: 310, endPoint x: 613, endPoint y: 310, distance: 74.4
click at [613, 310] on div "Torte 28 M And Half Mix Oriental New Freedom Offers Torte with mix oriental 24-…" at bounding box center [607, 361] width 350 height 128
paste input "1031.03"
type input "1031.03"
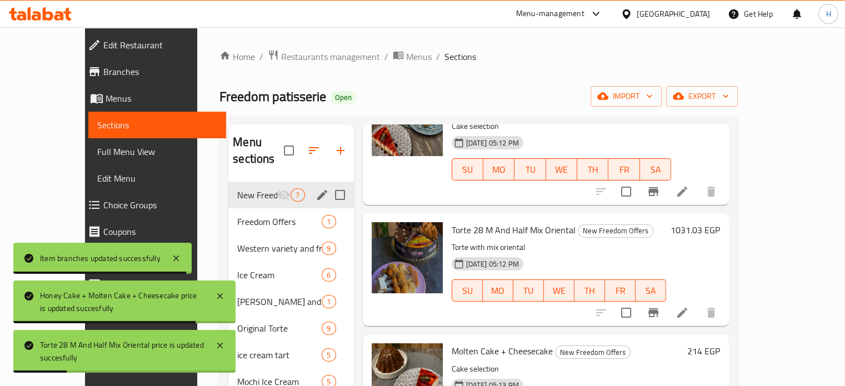
scroll to position [278, 0]
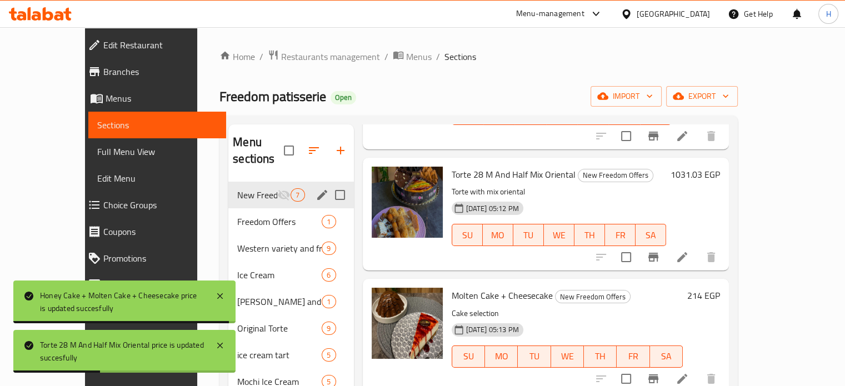
click at [720, 288] on h6 "214 EGP" at bounding box center [703, 296] width 33 height 16
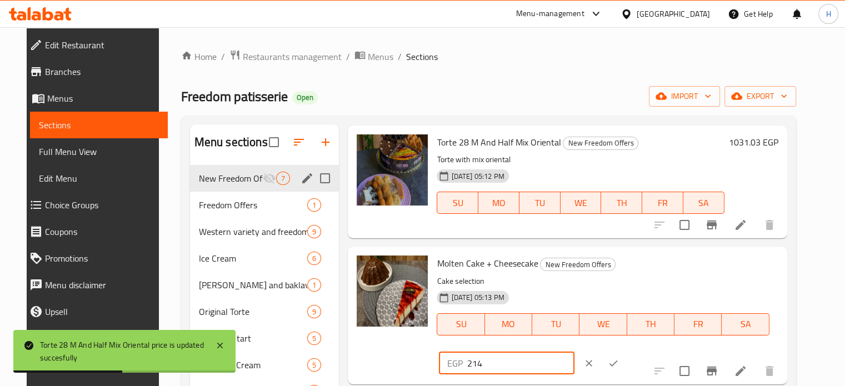
drag, startPoint x: 678, startPoint y: 274, endPoint x: 610, endPoint y: 272, distance: 68.3
click at [610, 272] on div "Molten Cake + Cheesecake New Freedom Offers Cake selection 24-07-2025 05:13 PM …" at bounding box center [607, 315] width 350 height 128
paste input "51.68"
type input "251.68"
click at [619, 358] on icon "ok" at bounding box center [613, 363] width 11 height 11
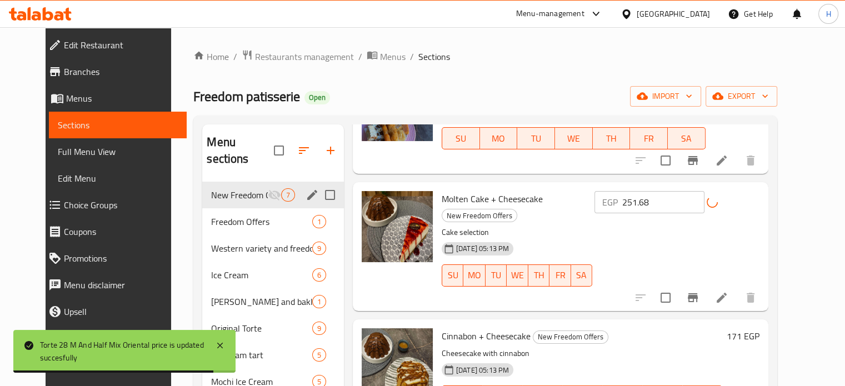
scroll to position [389, 0]
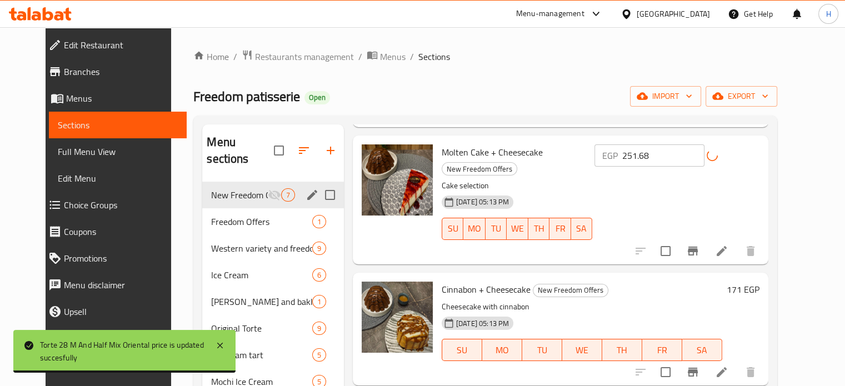
click at [759, 282] on h6 "171 EGP" at bounding box center [742, 290] width 33 height 16
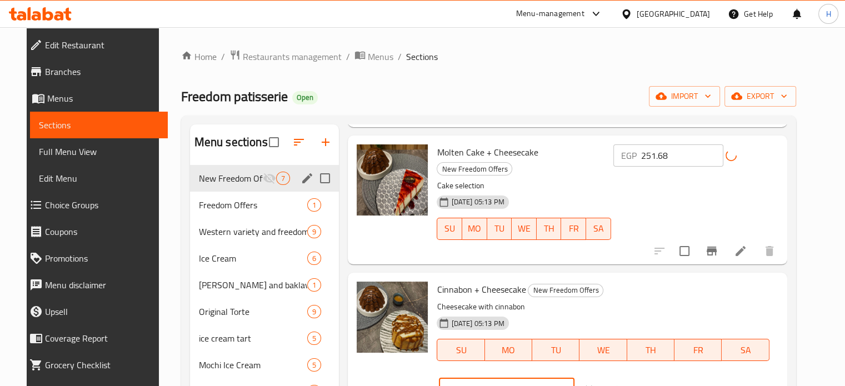
drag, startPoint x: 675, startPoint y: 279, endPoint x: 609, endPoint y: 280, distance: 66.6
click at [609, 280] on div "Cinnabon + Cheesecake New Freedom Offers Cheesecake with cinnabon 24-07-2025 05…" at bounding box center [607, 341] width 350 height 128
paste input "201.63"
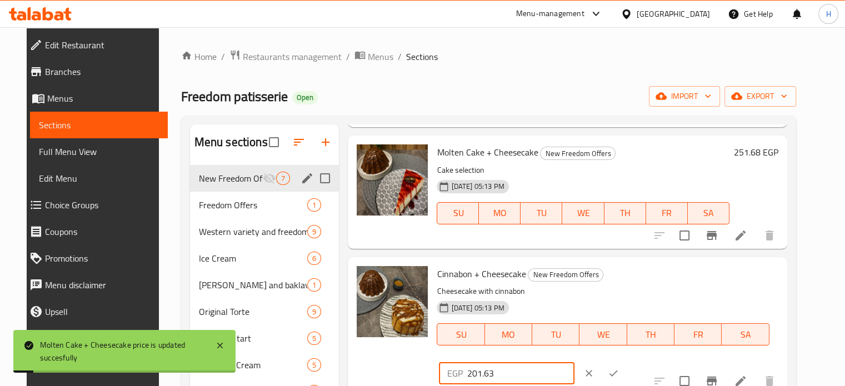
type input "201.63"
click at [619, 368] on icon "ok" at bounding box center [613, 373] width 11 height 11
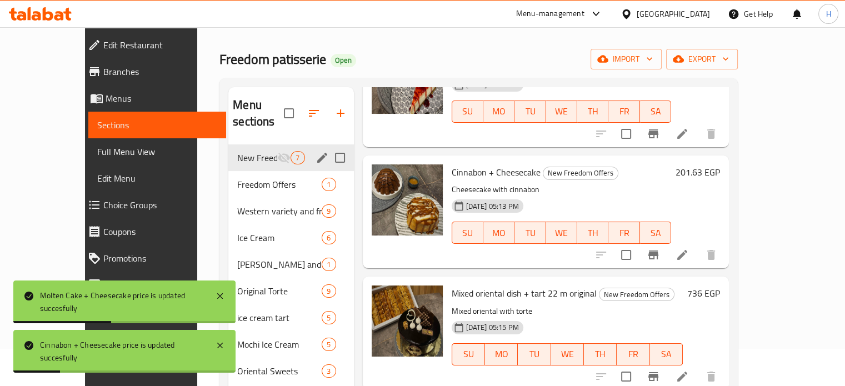
scroll to position [56, 0]
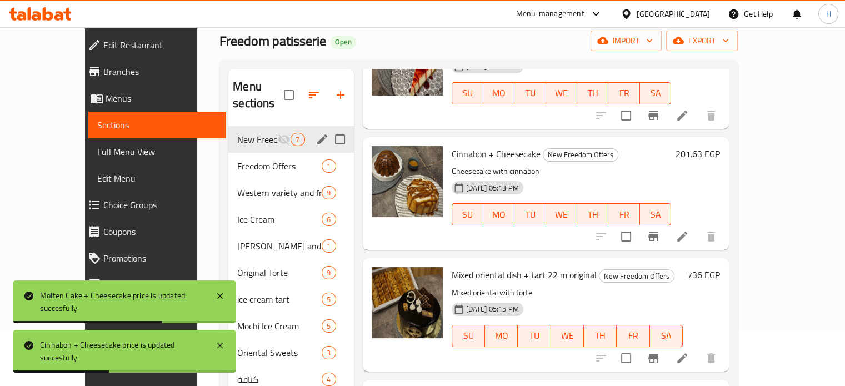
click at [720, 267] on h6 "736 EGP" at bounding box center [703, 275] width 33 height 16
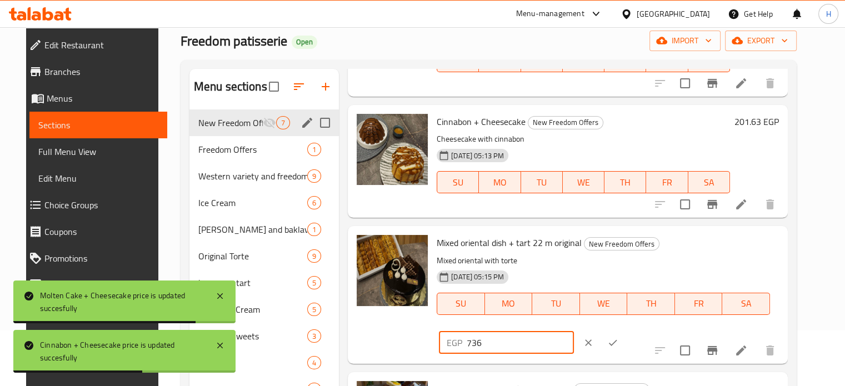
drag, startPoint x: 671, startPoint y: 246, endPoint x: 591, endPoint y: 246, distance: 80.0
click at [591, 246] on div "Mixed oriental dish + tart 22 m original New Freedom Offers Mixed oriental with…" at bounding box center [607, 294] width 351 height 128
paste input "95.08"
type input "795.08"
click at [625, 330] on button "ok" at bounding box center [612, 342] width 24 height 24
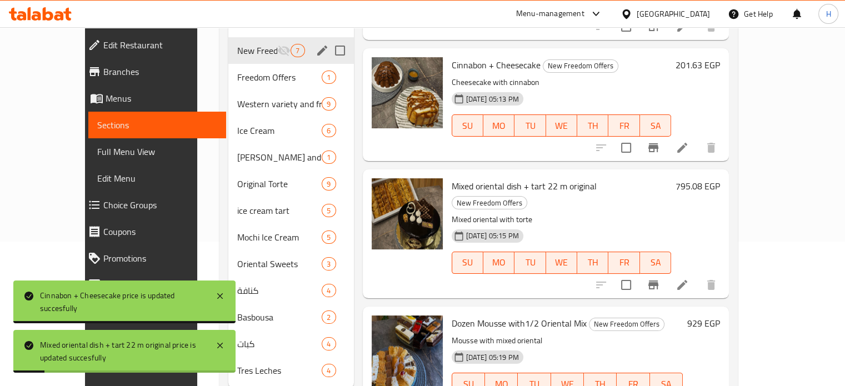
scroll to position [160, 0]
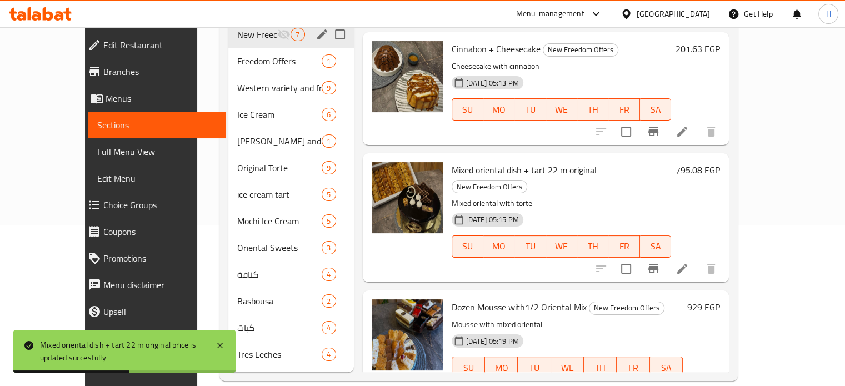
click at [720, 299] on h6 "929 EGP" at bounding box center [703, 307] width 33 height 16
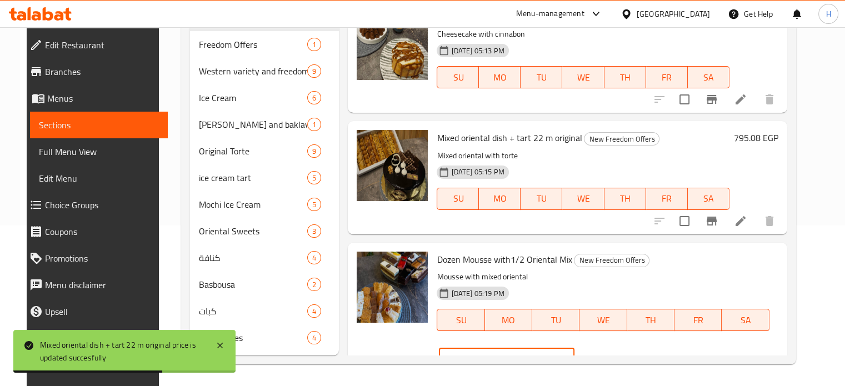
drag, startPoint x: 674, startPoint y: 262, endPoint x: 617, endPoint y: 262, distance: 56.1
click at [574, 348] on div "EGP 929 ​" at bounding box center [506, 359] width 135 height 22
paste input "1113.97"
type input "1113.97"
click at [619, 353] on icon "ok" at bounding box center [613, 358] width 11 height 11
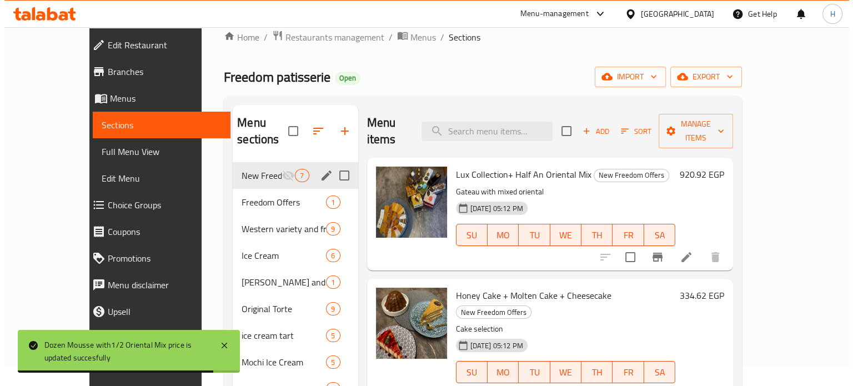
scroll to position [0, 0]
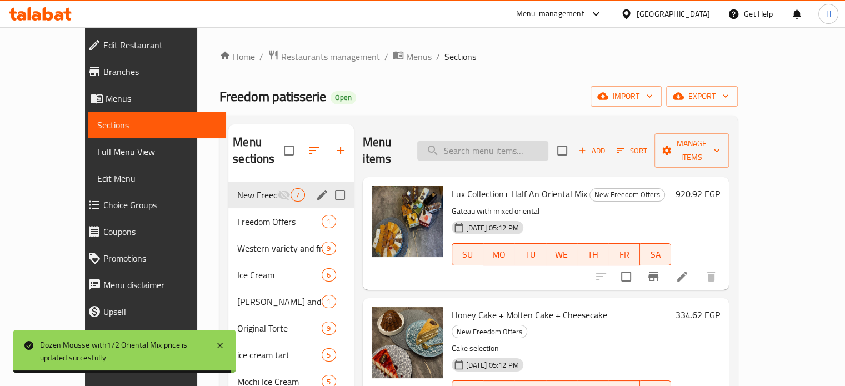
click at [504, 141] on input "search" at bounding box center [482, 150] width 131 height 19
paste input "Doweto Mini And Soiree"
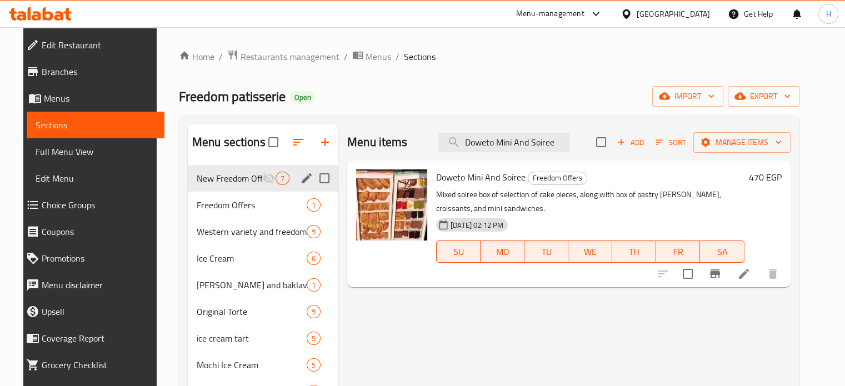
type input "Doweto Mini And Soiree"
click at [781, 177] on h6 "470 EGP" at bounding box center [765, 177] width 33 height 16
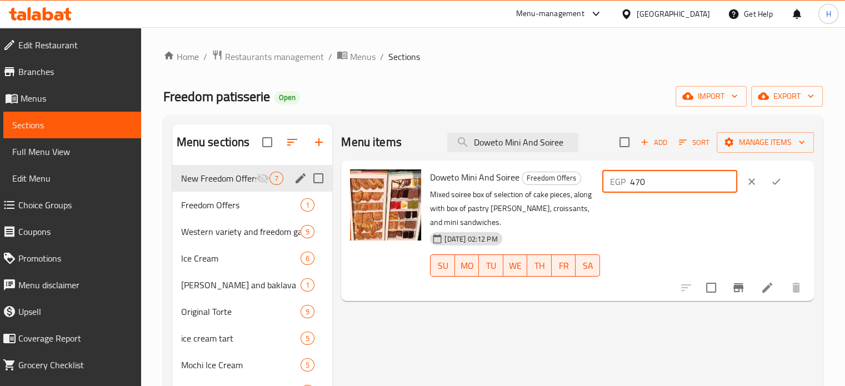
click at [675, 182] on input "470" at bounding box center [683, 181] width 107 height 22
type input "469.50"
click at [779, 183] on icon "ok" at bounding box center [775, 181] width 11 height 11
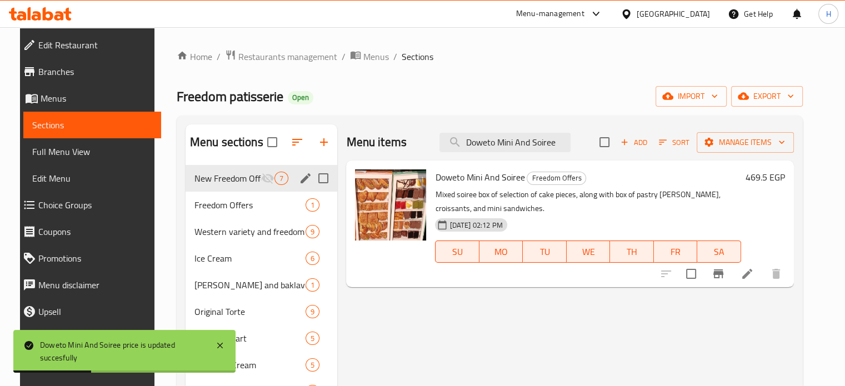
click at [785, 179] on h6 "469.5 EGP" at bounding box center [764, 177] width 39 height 16
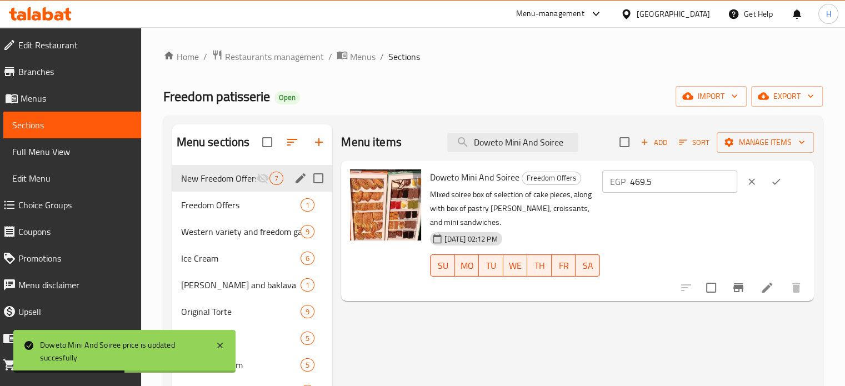
click at [693, 183] on input "469.5" at bounding box center [683, 181] width 107 height 22
type input "469.4"
click at [777, 182] on icon "ok" at bounding box center [775, 181] width 11 height 11
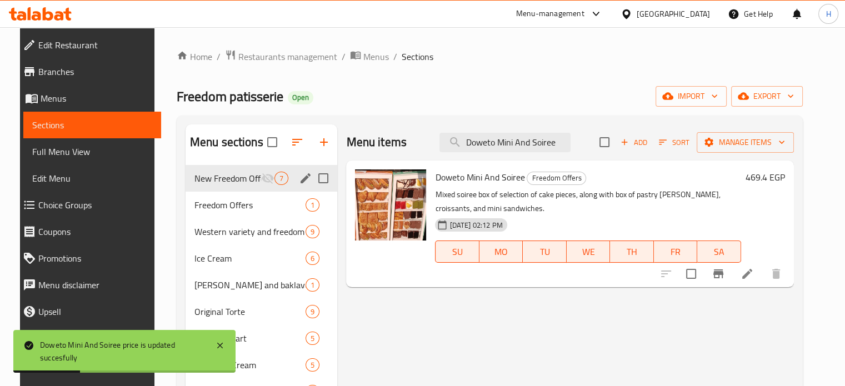
click at [785, 177] on h6 "469.4 EGP" at bounding box center [764, 177] width 39 height 16
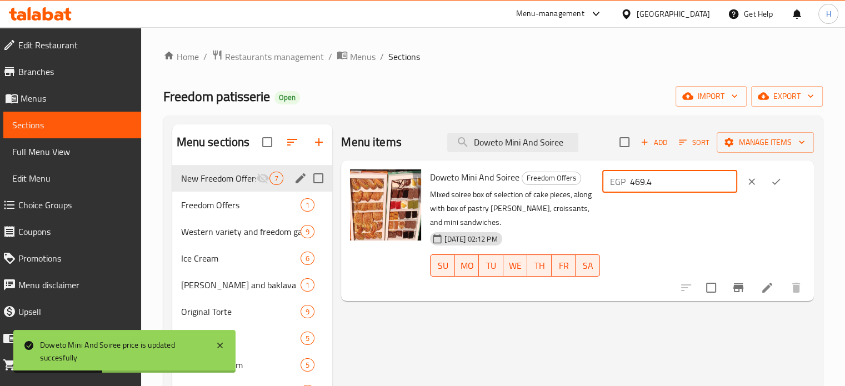
click at [708, 184] on input "469.4" at bounding box center [683, 181] width 107 height 22
type input "469.3"
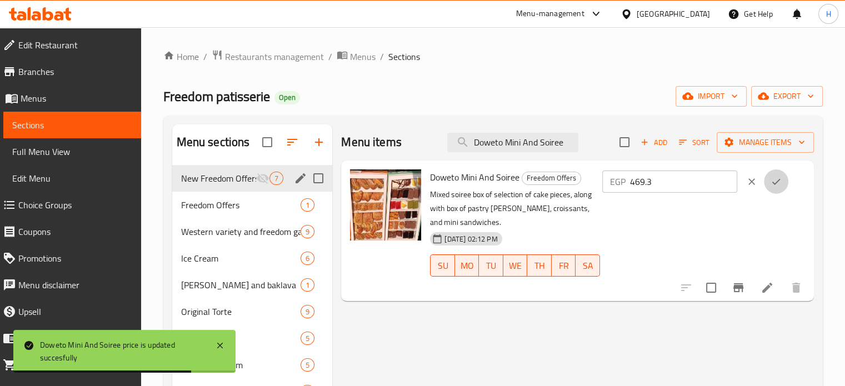
click at [777, 182] on button "ok" at bounding box center [776, 181] width 24 height 24
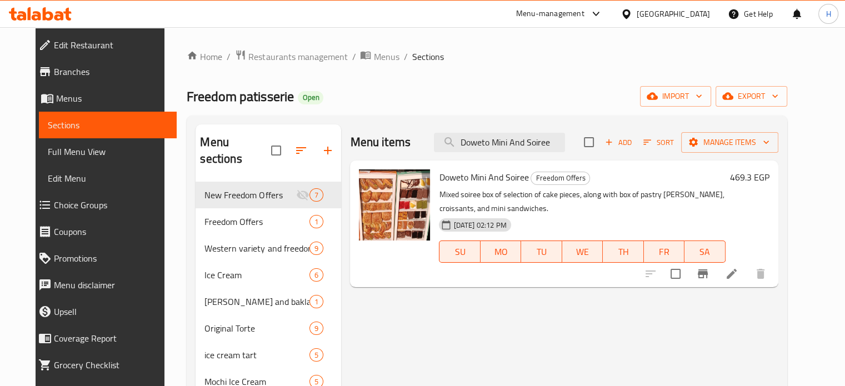
click at [769, 177] on h6 "469.3 EGP" at bounding box center [749, 177] width 39 height 16
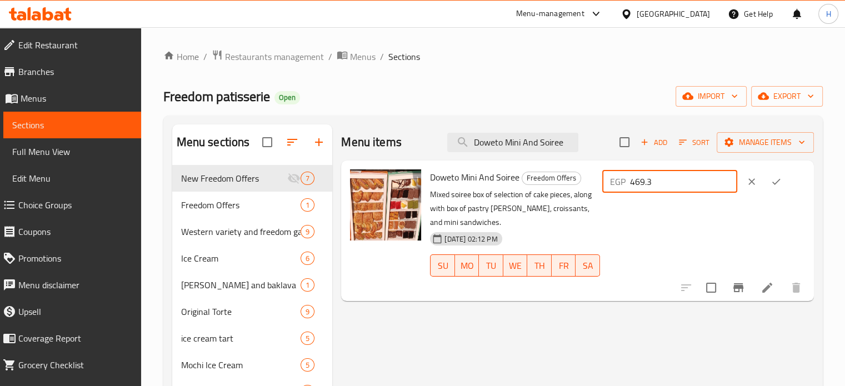
drag, startPoint x: 681, startPoint y: 180, endPoint x: 618, endPoint y: 180, distance: 63.3
click at [618, 180] on div "Doweto Mini And Soiree Freedom Offers Mixed soiree box of selection of cake pie…" at bounding box center [617, 231] width 384 height 132
paste input "36.15"
type input "436.15"
click at [779, 182] on icon "ok" at bounding box center [775, 181] width 11 height 11
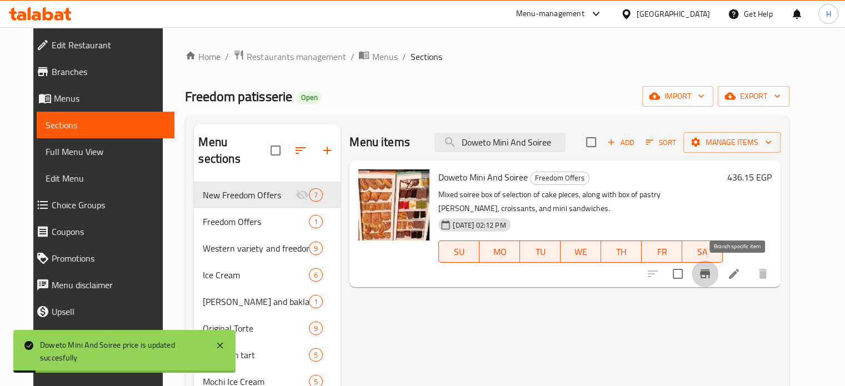
click at [710, 273] on icon "Branch-specific-item" at bounding box center [705, 273] width 10 height 9
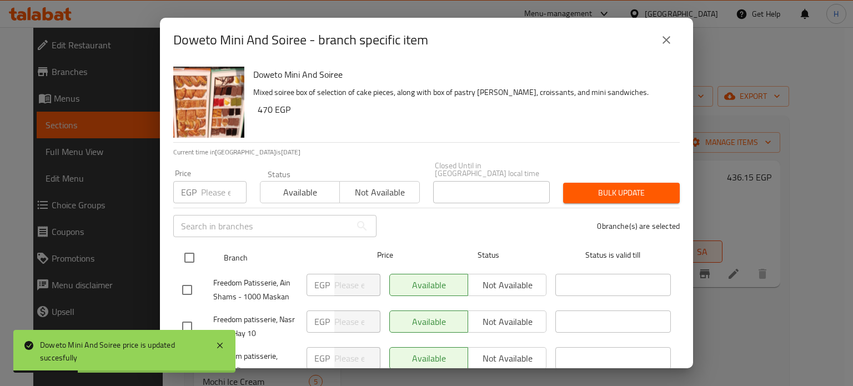
click at [190, 246] on input "checkbox" at bounding box center [189, 257] width 23 height 23
checkbox input "true"
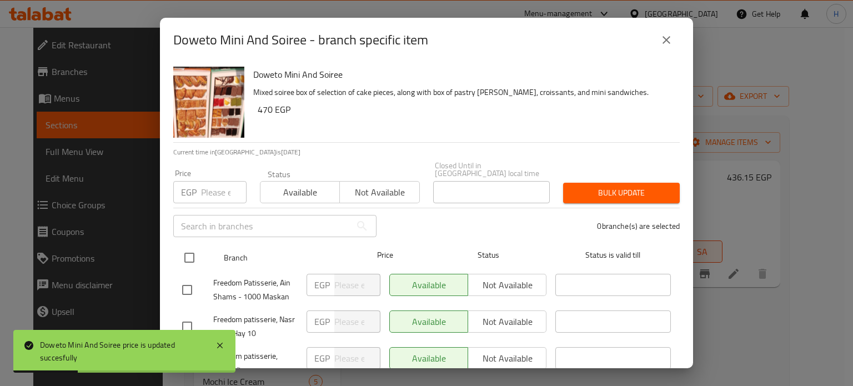
checkbox input "true"
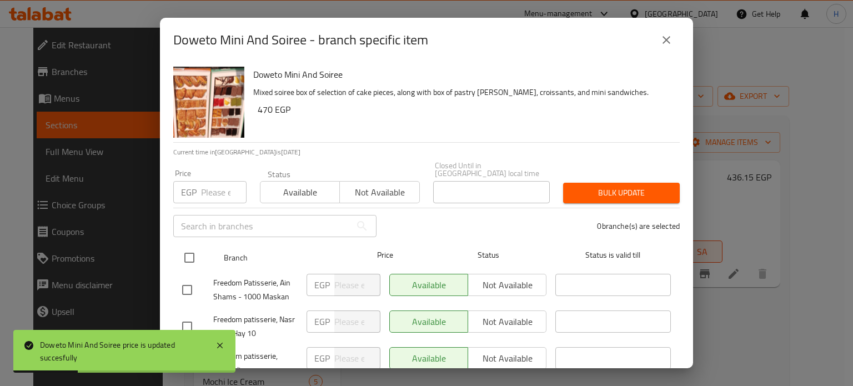
checkbox input "true"
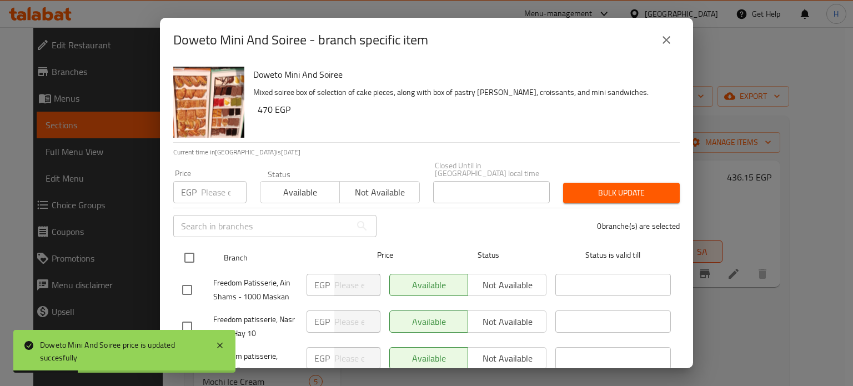
checkbox input "true"
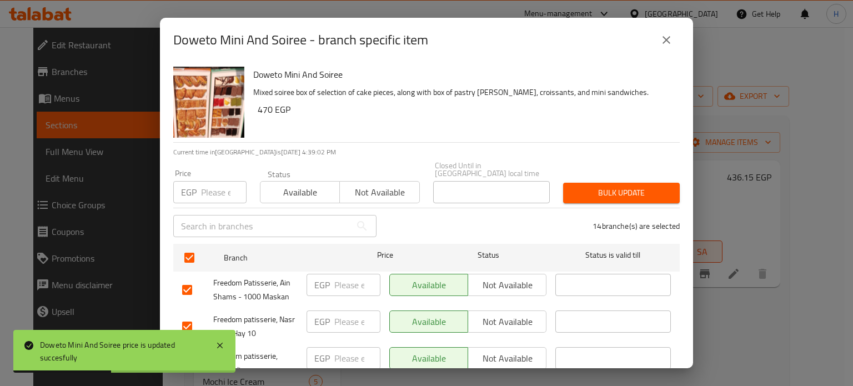
click at [489, 277] on span "Not available" at bounding box center [507, 285] width 69 height 16
click at [493, 318] on span "Not available" at bounding box center [507, 322] width 69 height 16
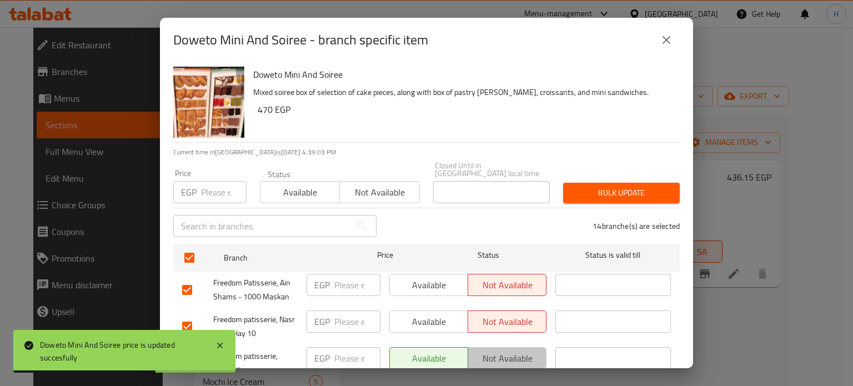
click at [500, 350] on span "Not available" at bounding box center [507, 358] width 69 height 16
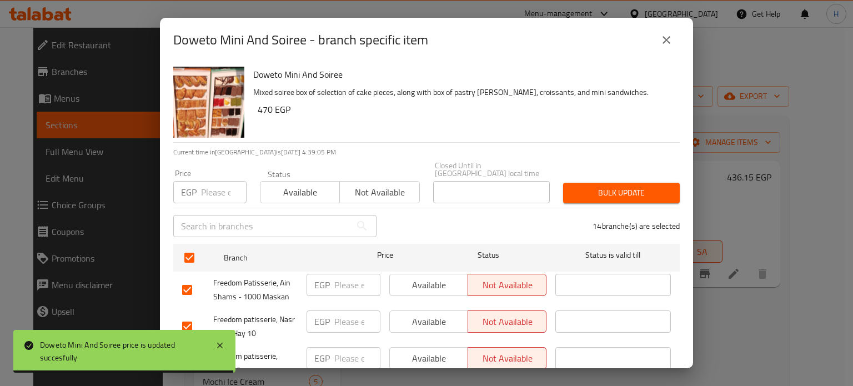
click at [365, 184] on span "Not available" at bounding box center [379, 192] width 71 height 16
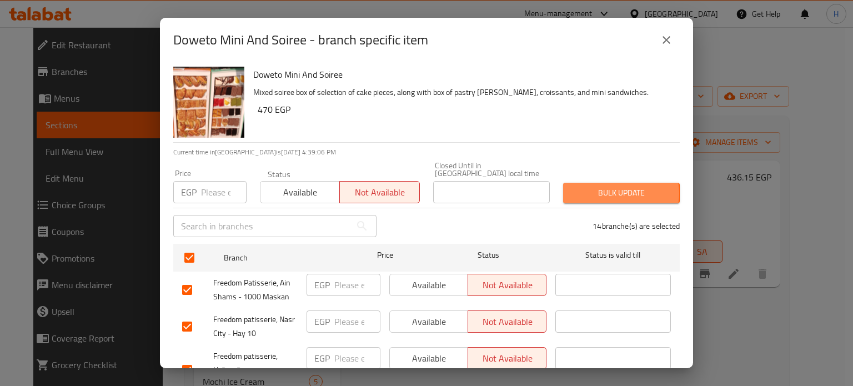
click at [604, 186] on span "Bulk update" at bounding box center [621, 193] width 99 height 14
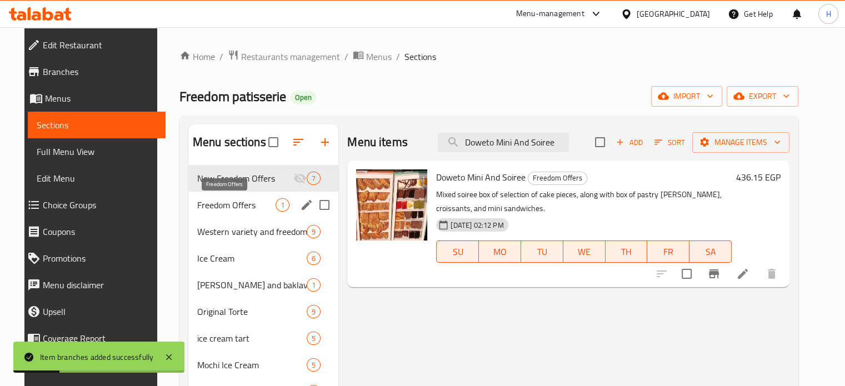
click at [224, 202] on span "Freedom Offers" at bounding box center [236, 204] width 78 height 13
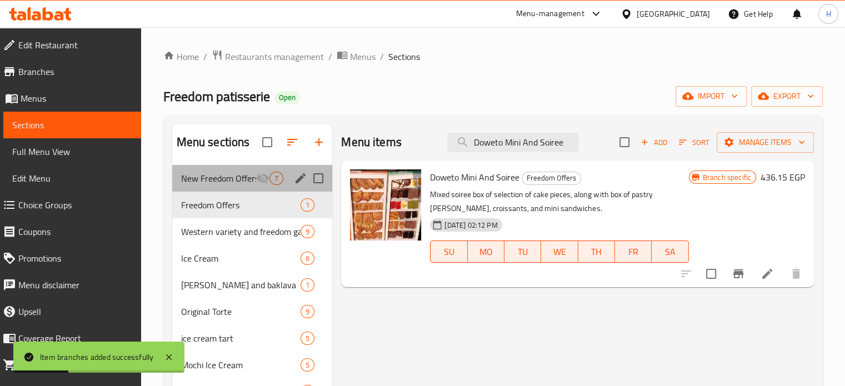
click at [217, 187] on div "New Freedom Offers 7" at bounding box center [252, 178] width 160 height 27
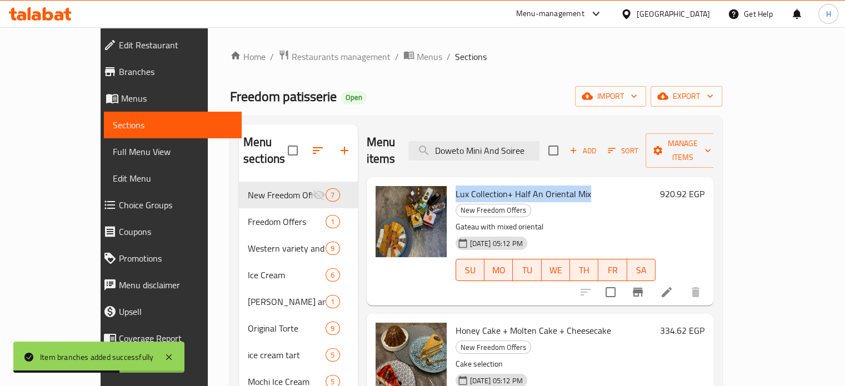
copy span "Lux Collection+ Half An Oriental Mix"
drag, startPoint x: 563, startPoint y: 175, endPoint x: 429, endPoint y: 172, distance: 133.9
click at [451, 182] on div "Lux Collection+ Half An Oriental Mix New Freedom Offers Gateau with mixed orien…" at bounding box center [555, 241] width 209 height 119
click at [539, 322] on span "Honey Cake + Molten Cake + Cheesecake" at bounding box center [532, 330] width 155 height 17
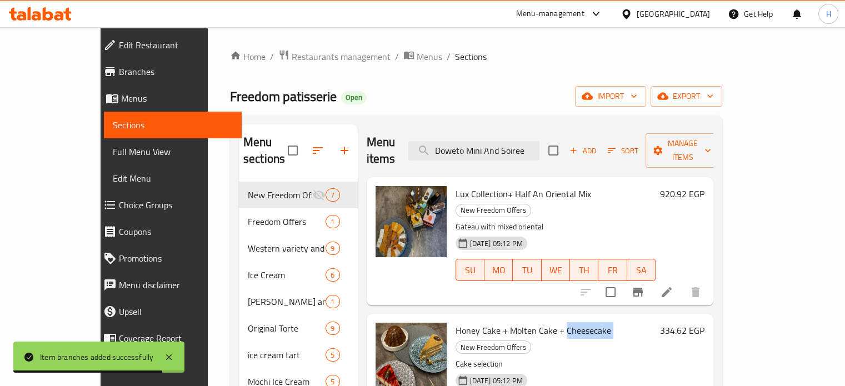
click at [539, 322] on span "Honey Cake + Molten Cake + Cheesecake" at bounding box center [532, 330] width 155 height 17
copy h6 "Honey Cake + Molten Cake + Cheesecake"
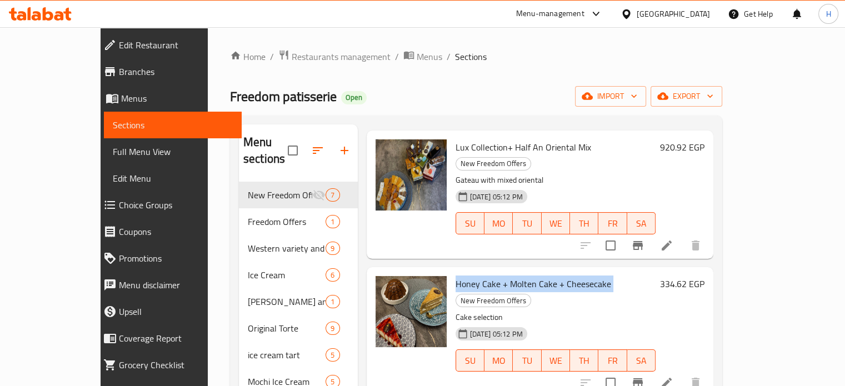
scroll to position [111, 0]
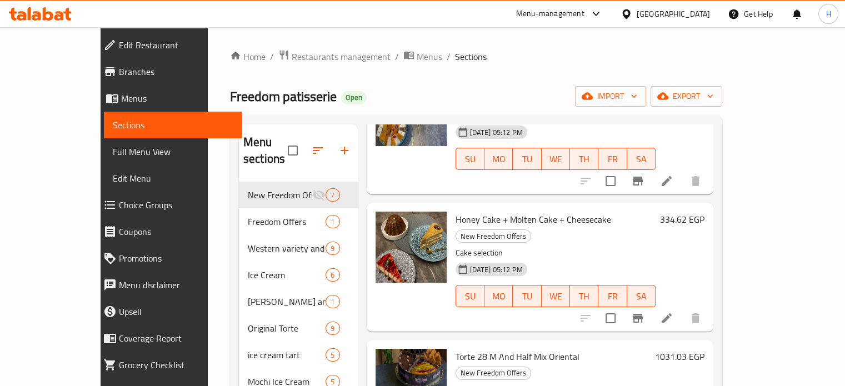
click at [473, 348] on span "Torte 28 M And Half Mix Oriental" at bounding box center [517, 356] width 124 height 17
copy h6 "Torte 28 M And Half Mix Oriental"
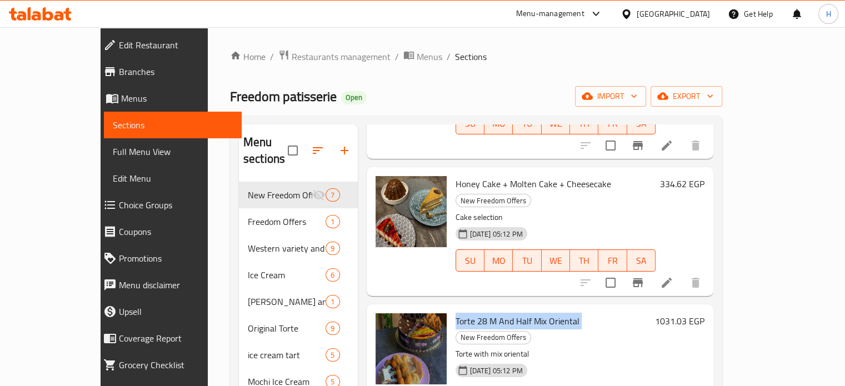
scroll to position [222, 0]
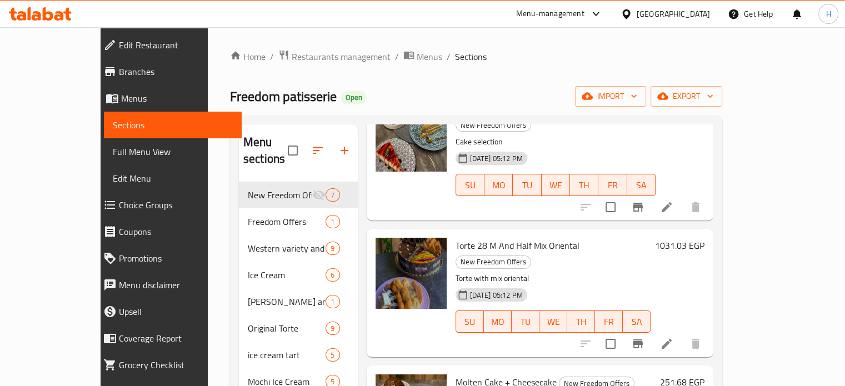
click at [460, 374] on span "Molten Cake + Cheesecake" at bounding box center [505, 382] width 101 height 17
copy h6 "Molten Cake + Cheesecake"
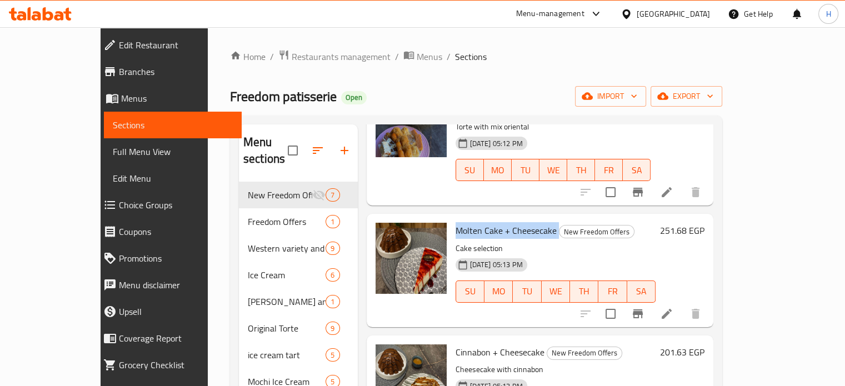
scroll to position [389, 0]
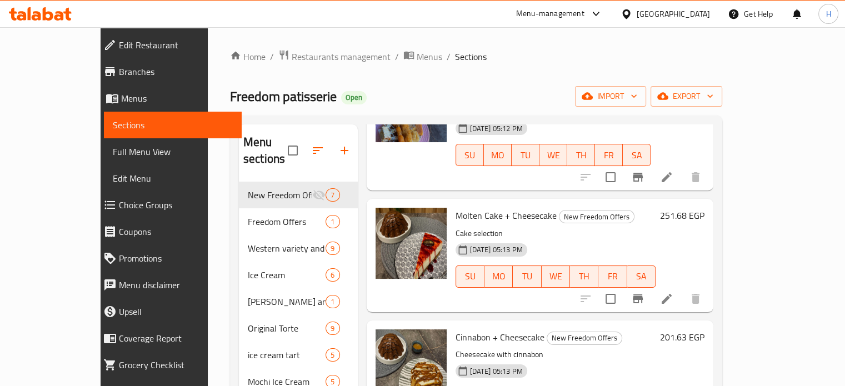
click at [460, 329] on span "Cinnabon + Cheesecake" at bounding box center [499, 337] width 89 height 17
copy h6 "Cinnabon + Cheesecake"
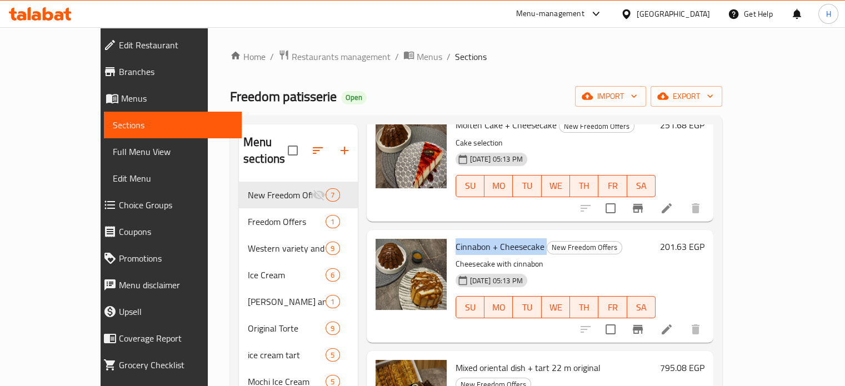
scroll to position [485, 0]
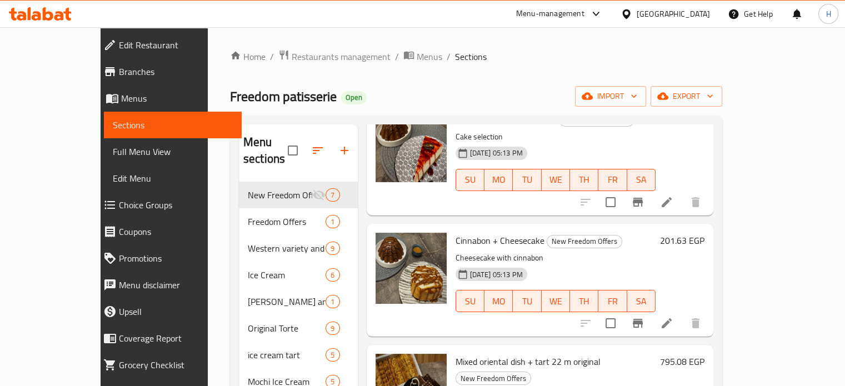
click at [475, 353] on span "Mixed oriental dish + tart 22 m original" at bounding box center [527, 361] width 145 height 17
copy h6 "Mixed oriental dish + tart 22 m original"
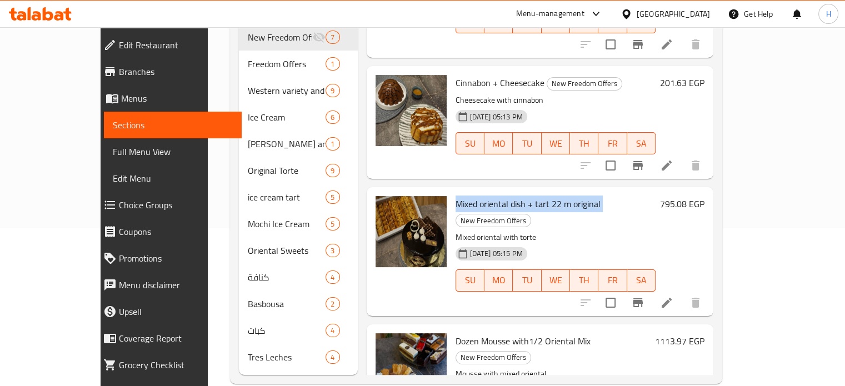
scroll to position [160, 0]
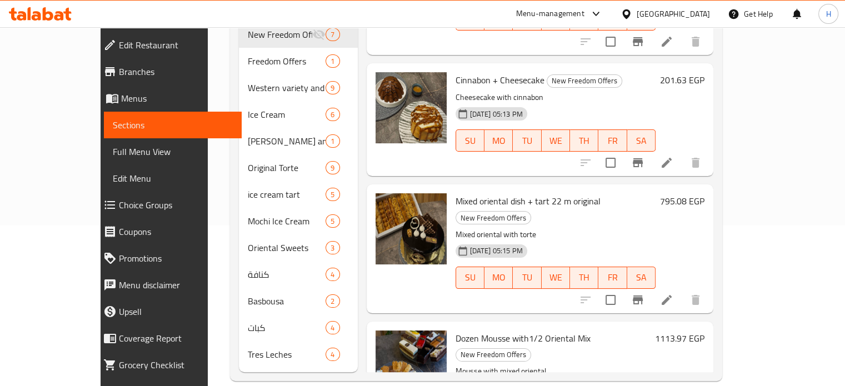
click at [472, 330] on span "Dozen Mousse with1/2 Oriental Mix" at bounding box center [522, 338] width 135 height 17
copy h6 "Dozen Mousse with1/2 Oriental Mix"
click at [51, 11] on icon at bounding box center [40, 13] width 63 height 13
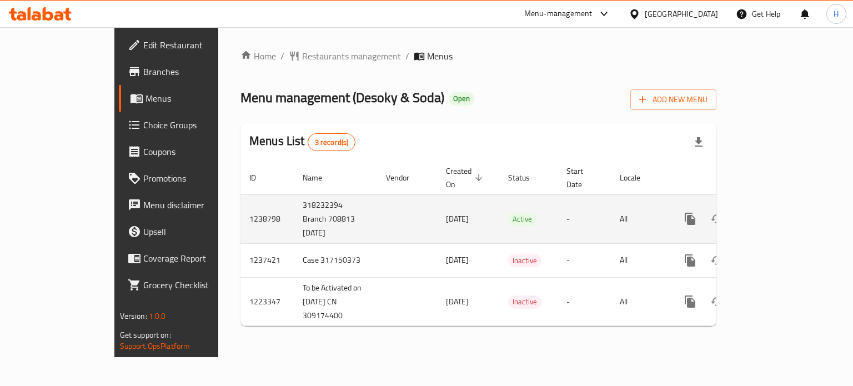
click at [777, 212] on icon "enhanced table" at bounding box center [770, 218] width 13 height 13
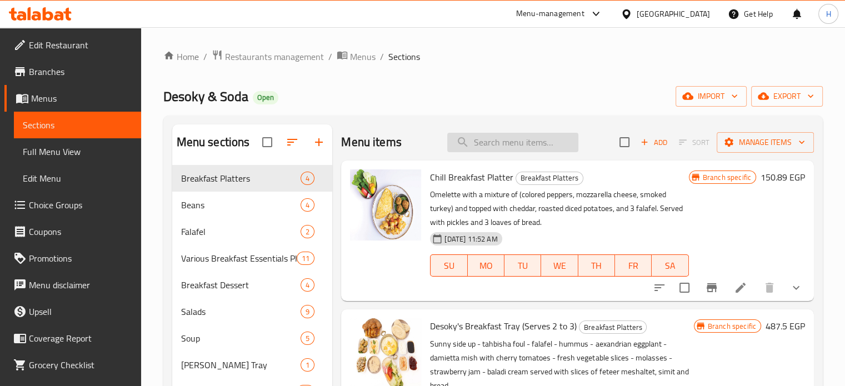
click at [506, 139] on input "search" at bounding box center [512, 142] width 131 height 19
paste input "turkish Eggs pan with bufflo"
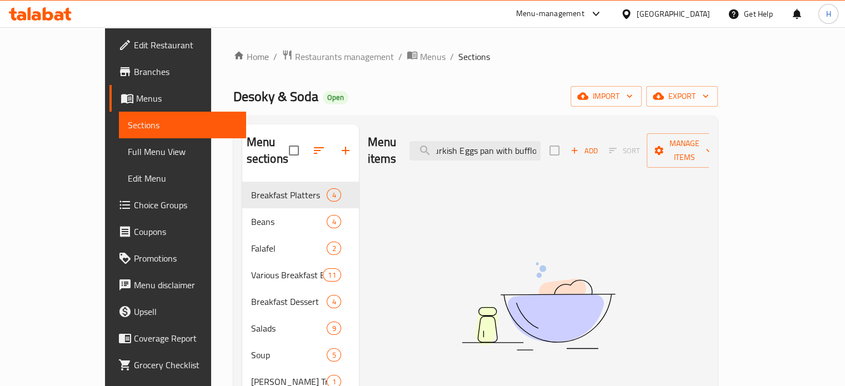
scroll to position [0, 7]
drag, startPoint x: 492, startPoint y: 142, endPoint x: 622, endPoint y: 143, distance: 130.0
click at [622, 143] on div "Menu items turkish Eggs pan with bufflo Add Sort Manage items" at bounding box center [538, 150] width 341 height 53
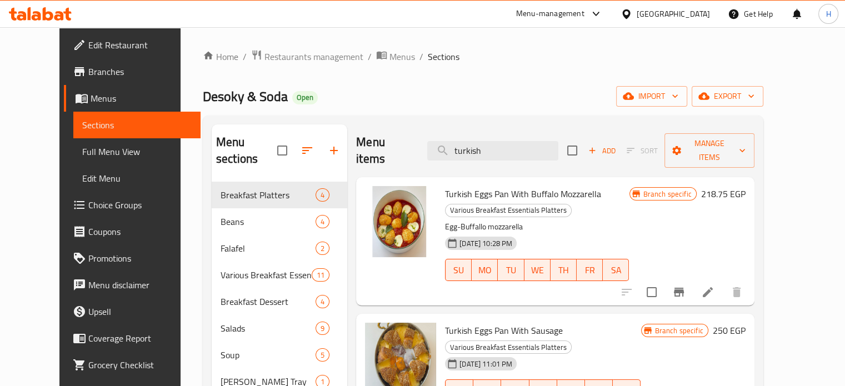
type input "turkish"
click at [714, 285] on icon at bounding box center [707, 291] width 13 height 13
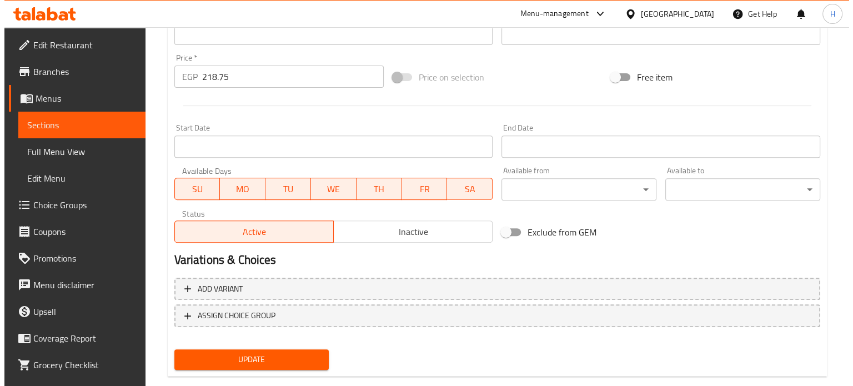
scroll to position [414, 0]
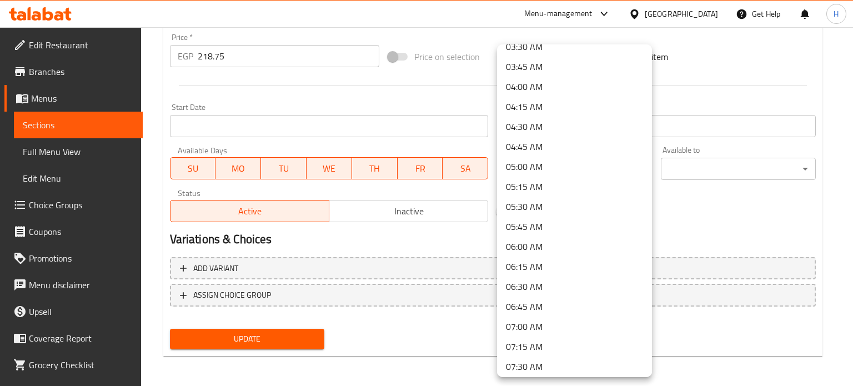
scroll to position [333, 0]
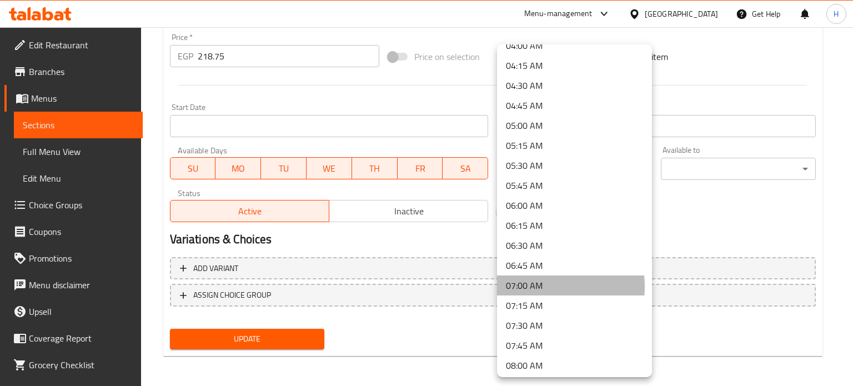
click at [526, 287] on li "07:00 AM" at bounding box center [574, 285] width 155 height 20
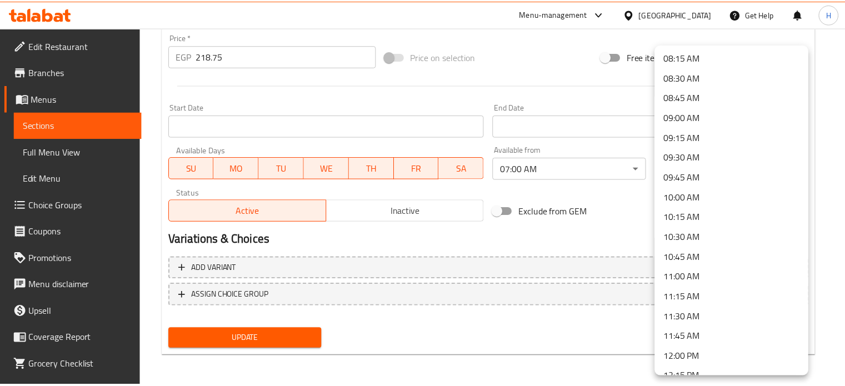
scroll to position [833, 0]
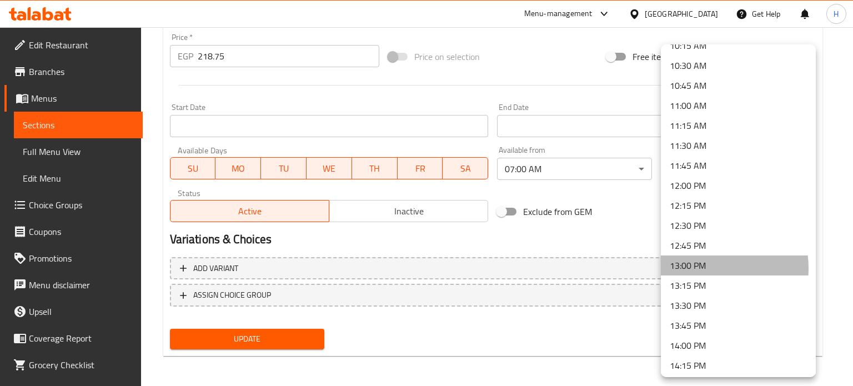
click at [695, 268] on li "13:00 PM" at bounding box center [738, 265] width 155 height 20
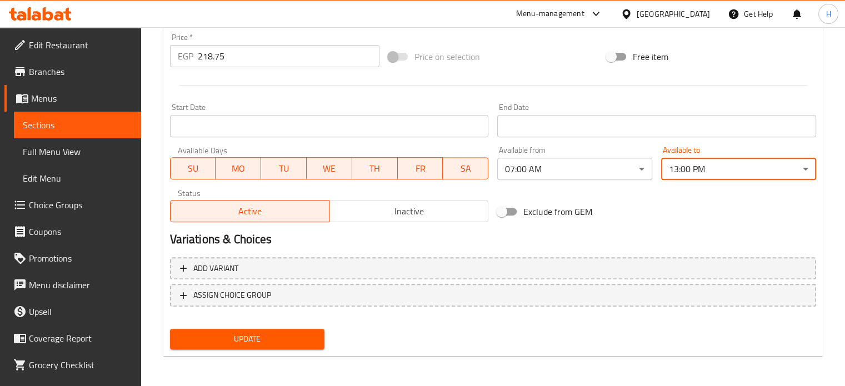
click at [279, 341] on span "Update" at bounding box center [247, 339] width 137 height 14
click at [52, 14] on icon at bounding box center [48, 13] width 11 height 13
